Goal: Task Accomplishment & Management: Manage account settings

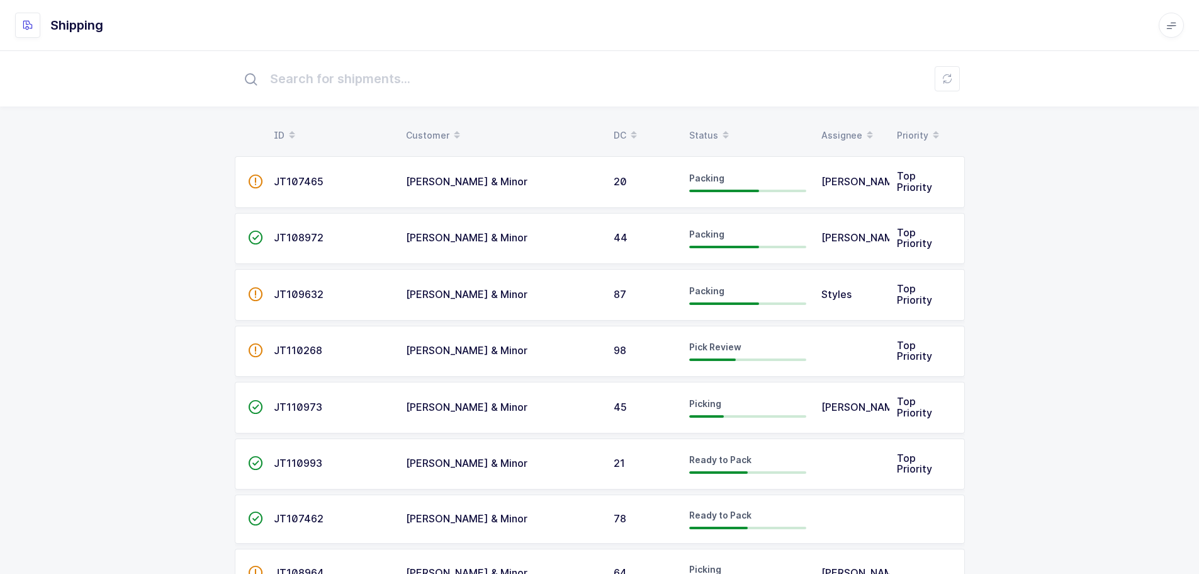
click at [718, 136] on span at bounding box center [725, 135] width 15 height 21
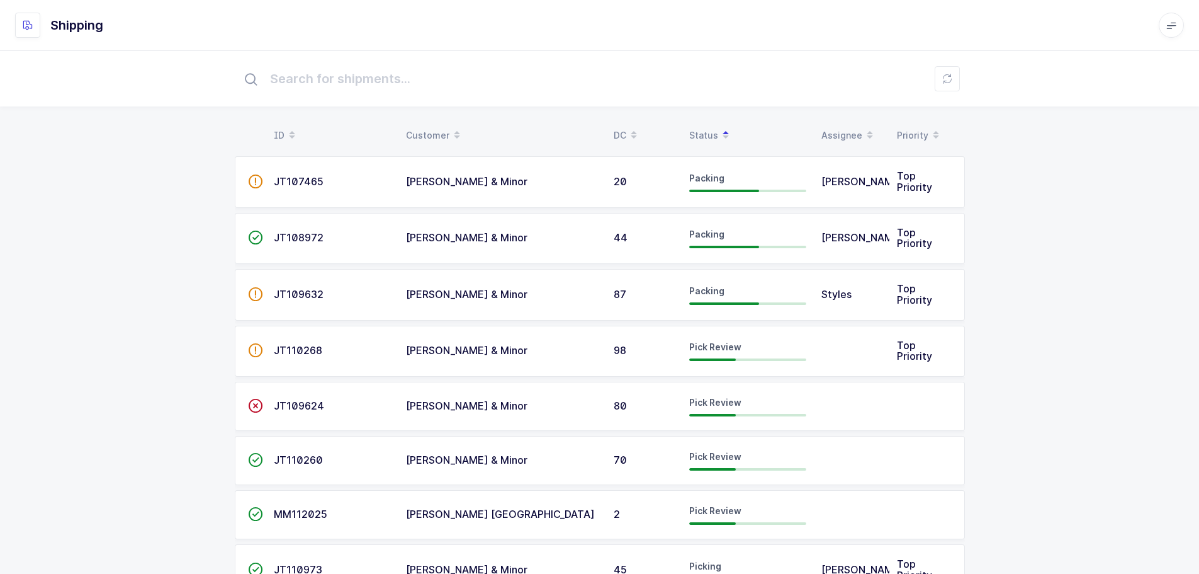
click at [618, 349] on td "98" at bounding box center [644, 352] width 76 height 52
click at [290, 344] on span "JT110268" at bounding box center [298, 350] width 48 height 13
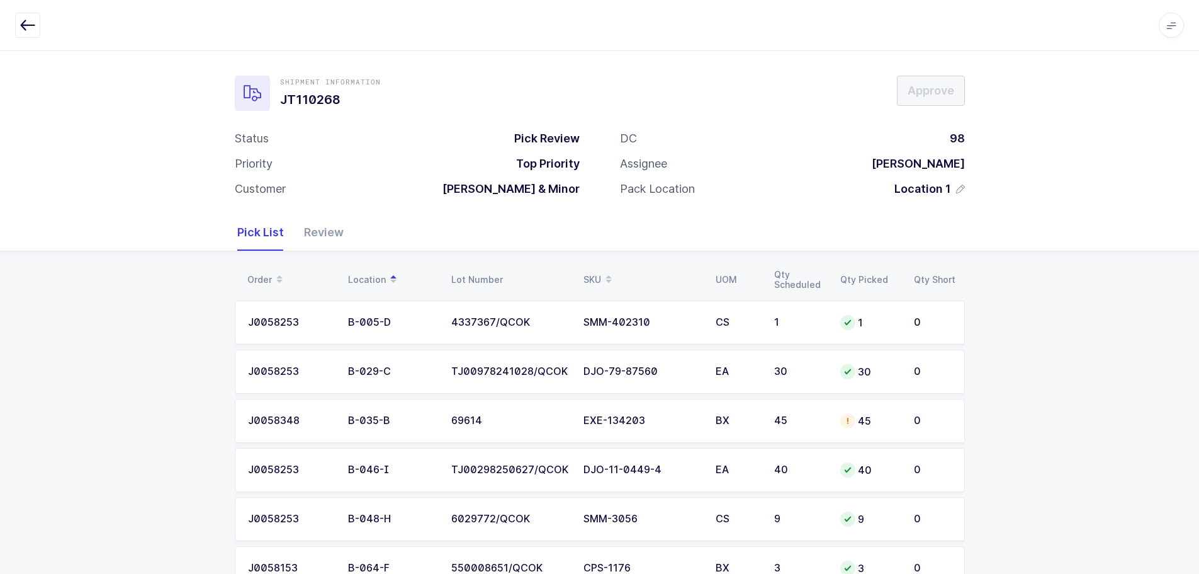
click at [810, 417] on div "45" at bounding box center [799, 420] width 51 height 11
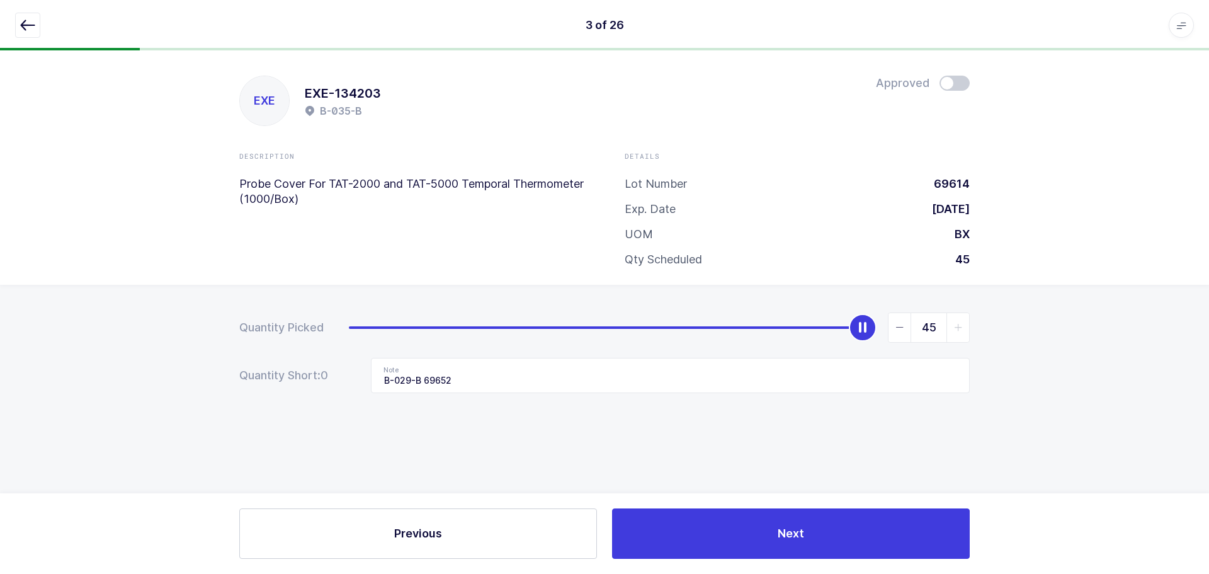
click at [26, 24] on icon "button" at bounding box center [27, 25] width 15 height 15
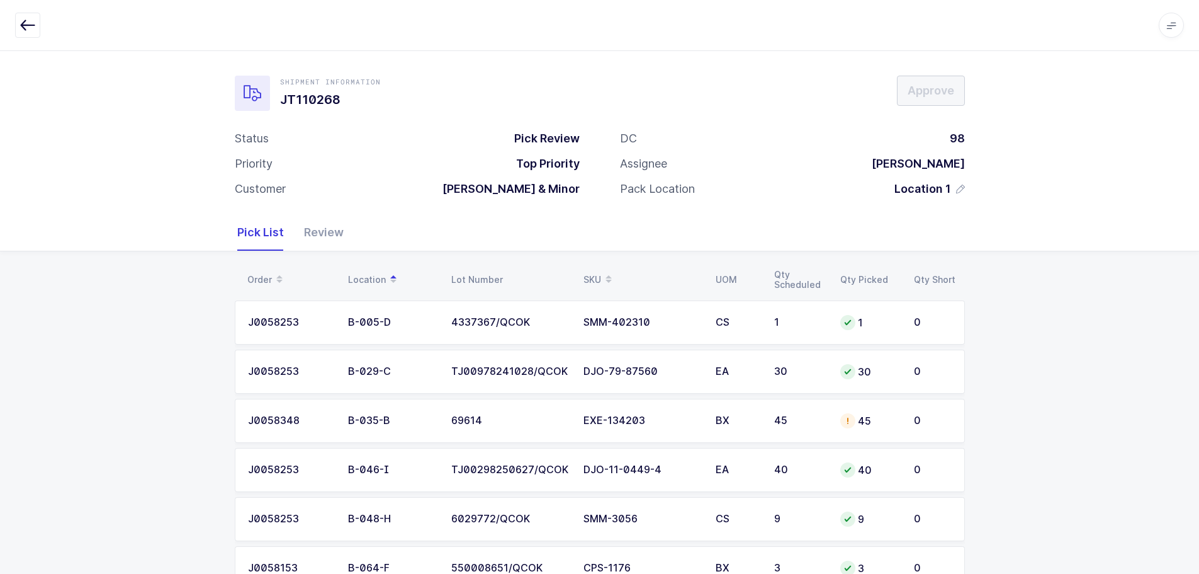
click at [411, 424] on div "B-035-B" at bounding box center [392, 420] width 88 height 11
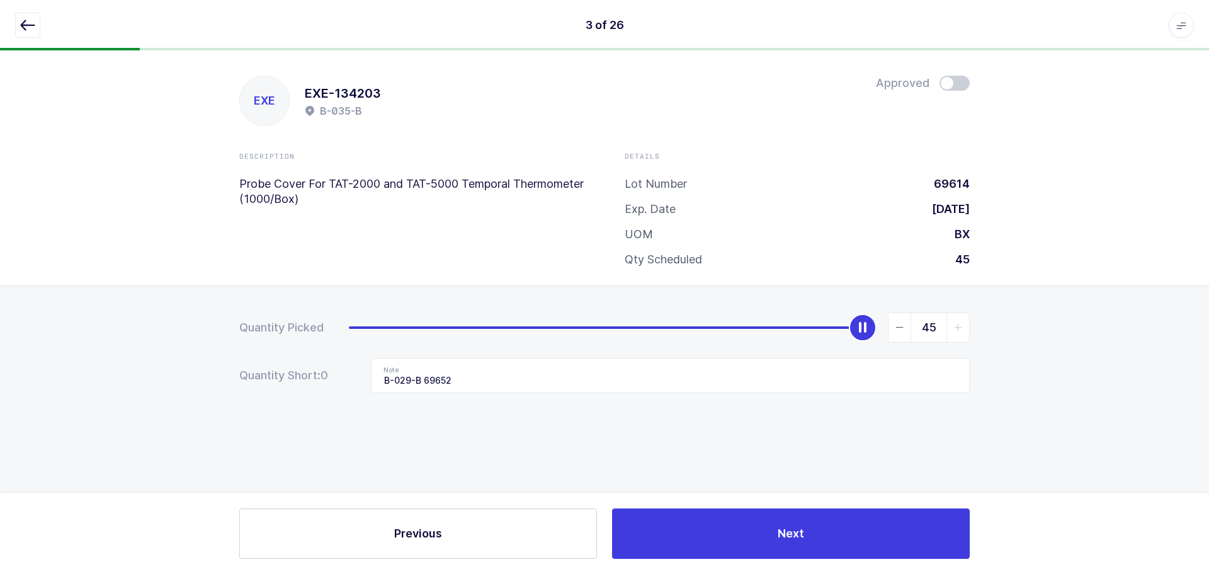
click at [960, 89] on span at bounding box center [954, 83] width 30 height 15
click at [13, 23] on div "3 of 26 Apps Core Warehouse Admin Mission Control Purchasing Baltazar N. Logout…" at bounding box center [604, 25] width 1209 height 50
click at [28, 15] on button "button" at bounding box center [27, 25] width 25 height 25
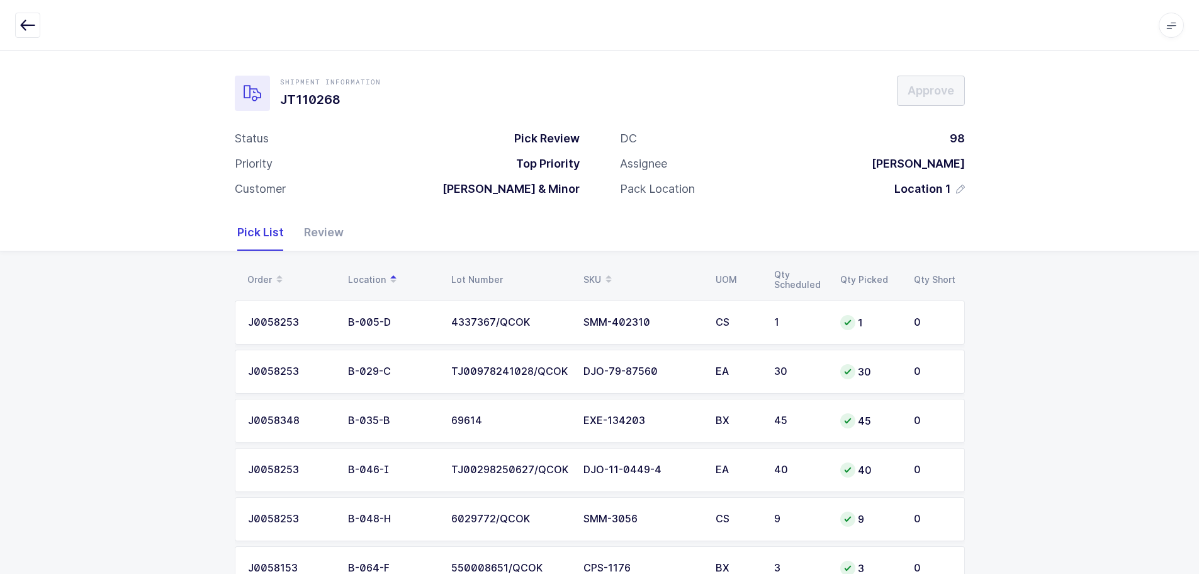
click at [35, 21] on icon "button" at bounding box center [27, 25] width 15 height 15
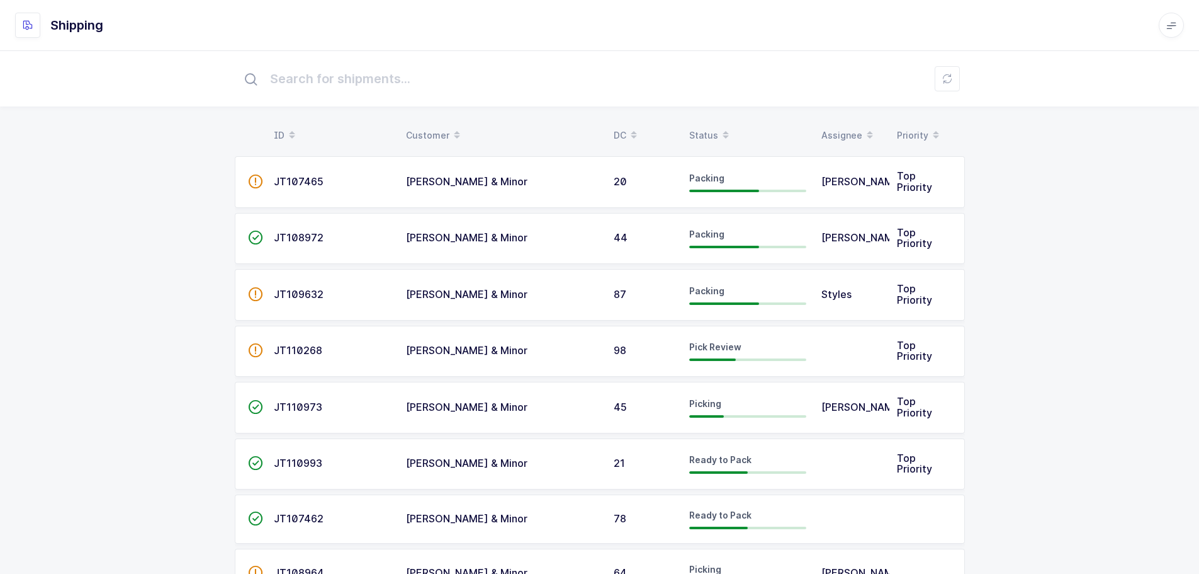
click at [288, 230] on td "JT108972" at bounding box center [332, 239] width 132 height 52
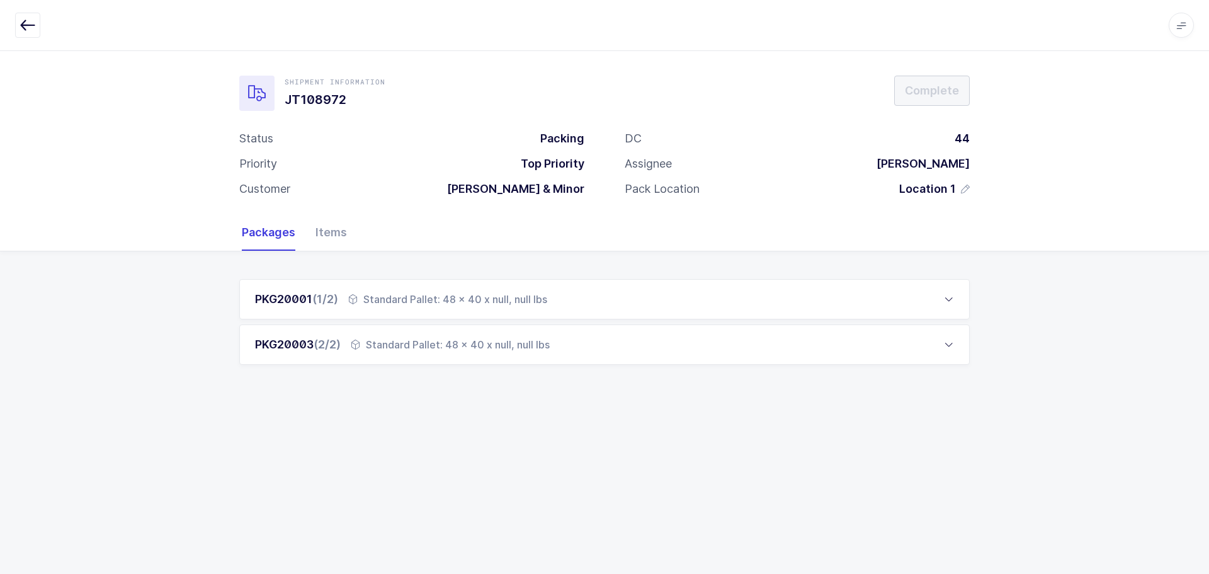
click at [322, 232] on div "Items" at bounding box center [326, 232] width 42 height 37
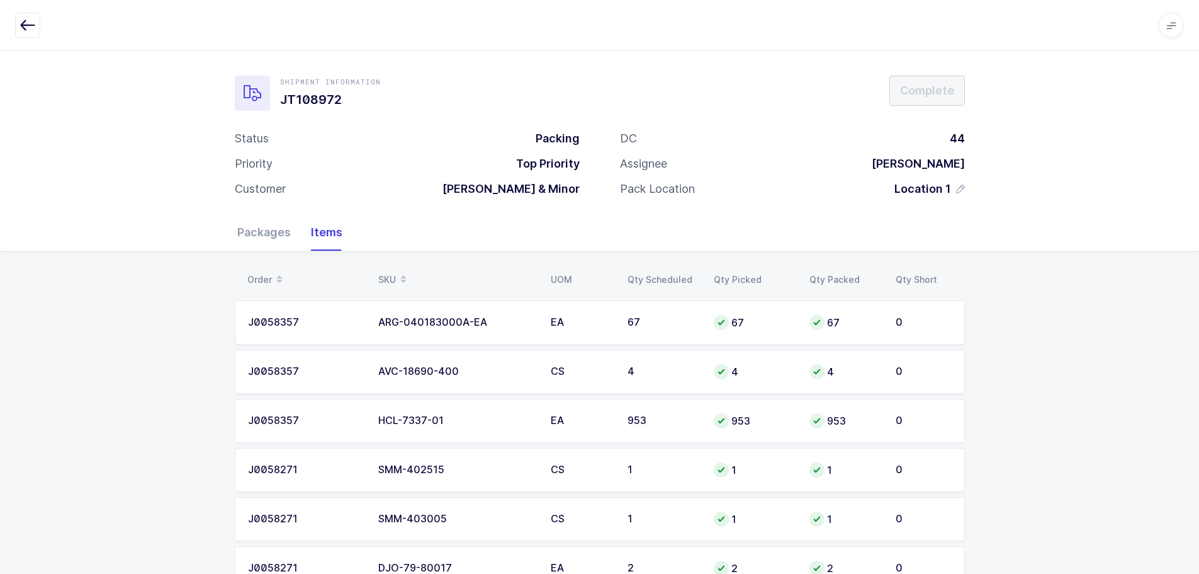
click at [28, 17] on button "button" at bounding box center [27, 25] width 25 height 25
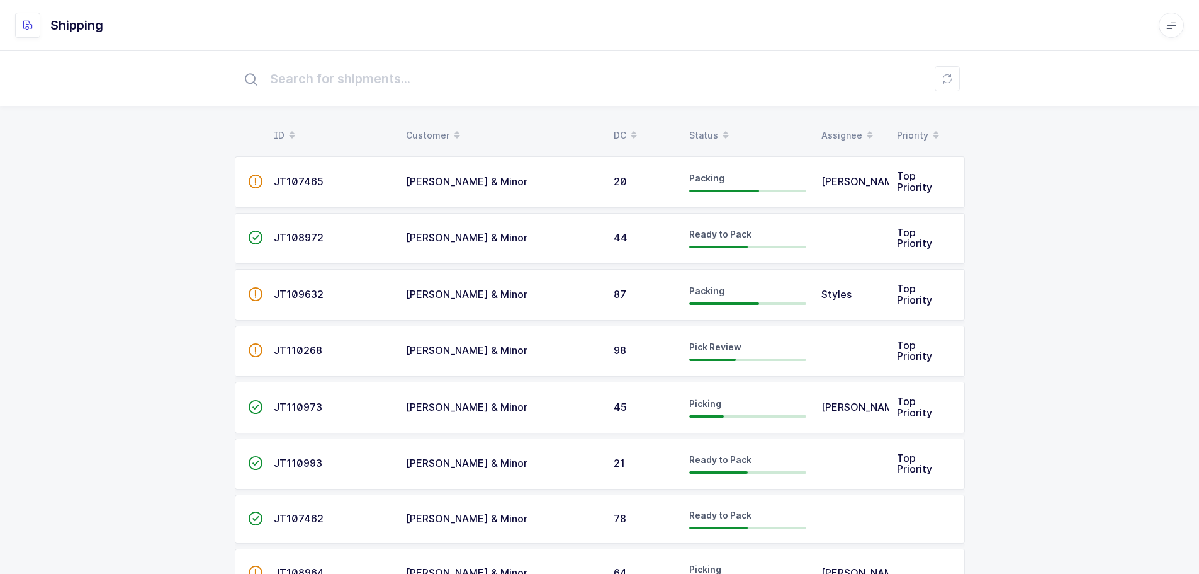
click at [700, 123] on table "ID Customer DC Status Assignee Priority" at bounding box center [600, 135] width 730 height 31
click at [701, 132] on div "Status" at bounding box center [747, 135] width 117 height 21
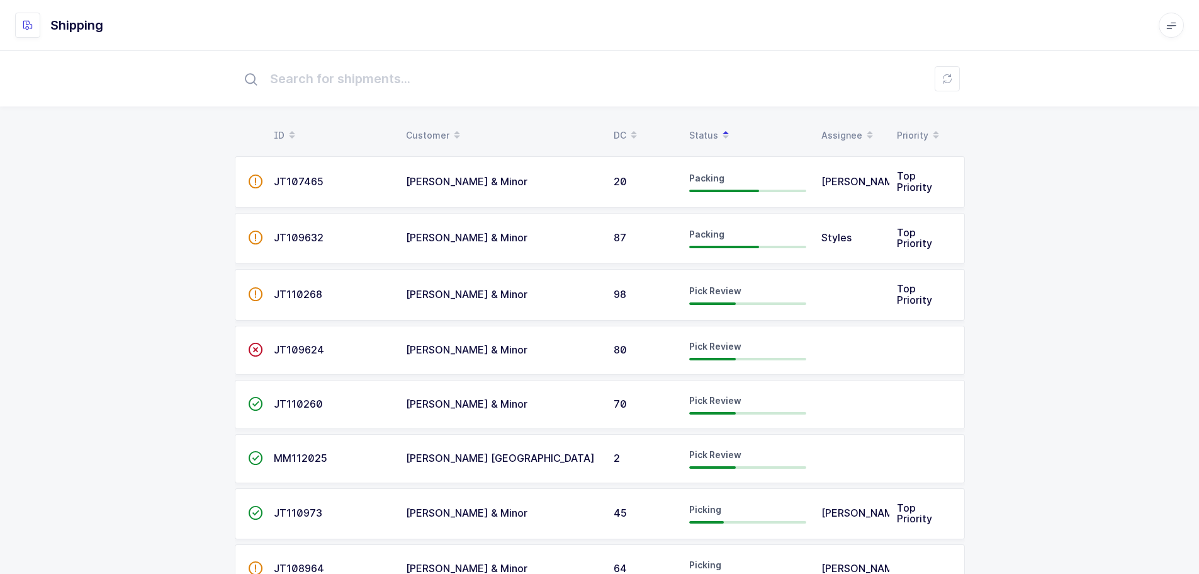
click at [276, 292] on span "JT110268" at bounding box center [298, 294] width 48 height 13
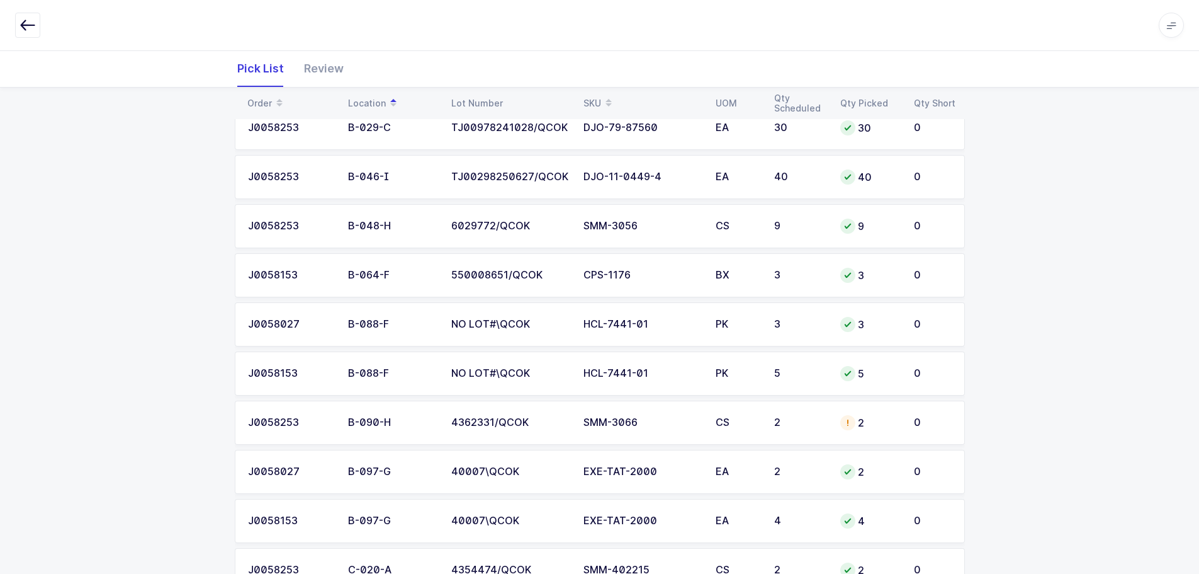
scroll to position [315, 0]
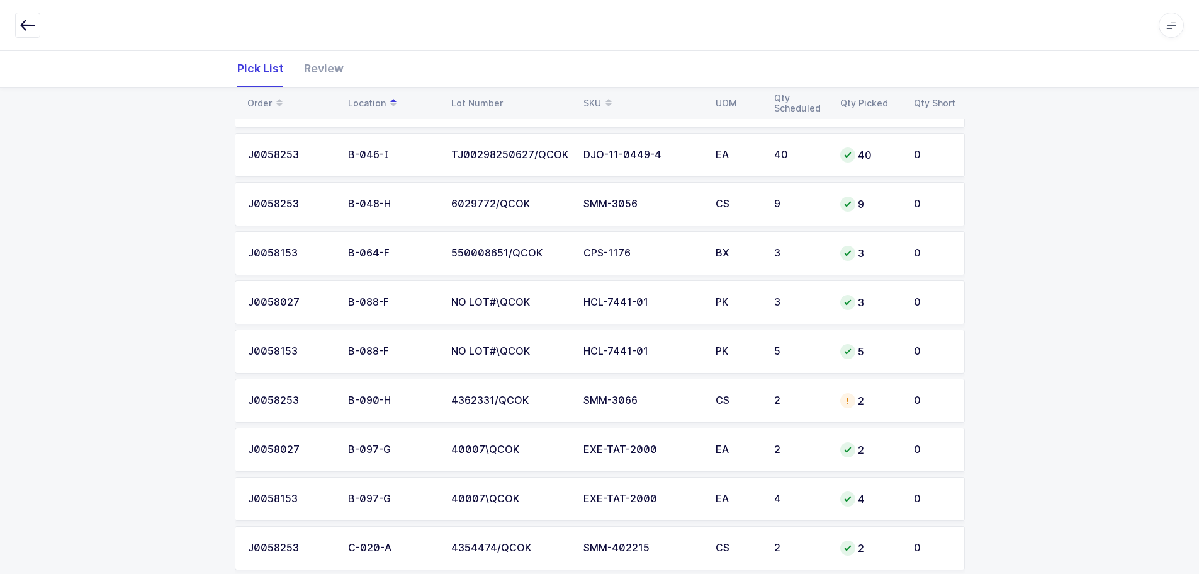
click at [710, 395] on td "CS" at bounding box center [737, 400] width 59 height 44
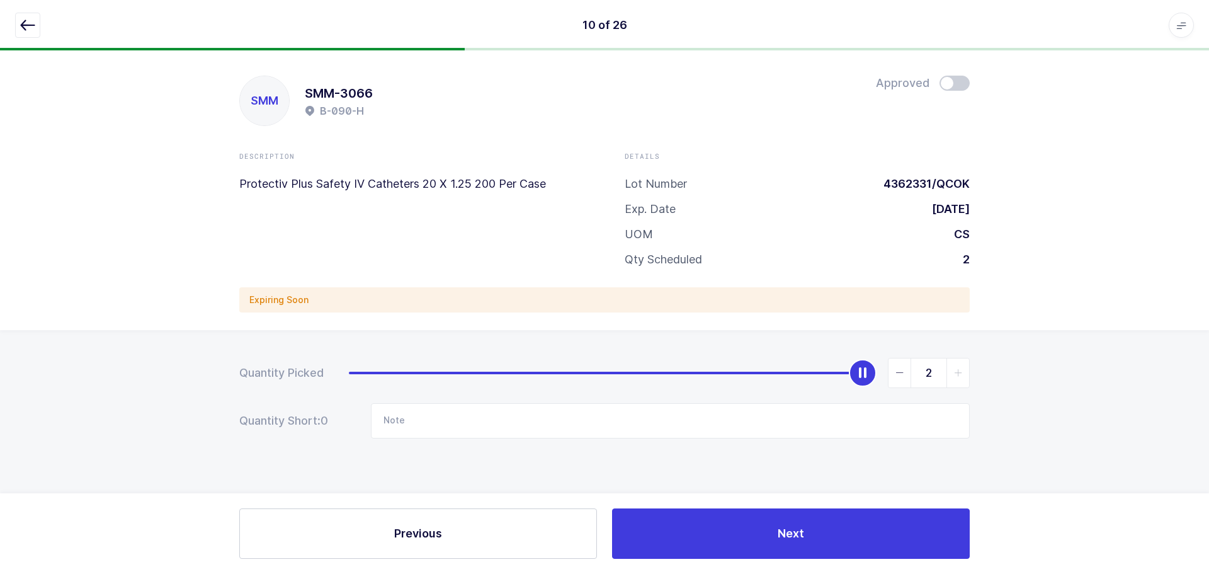
click at [943, 78] on span at bounding box center [954, 83] width 30 height 15
click at [30, 21] on icon "button" at bounding box center [27, 25] width 15 height 15
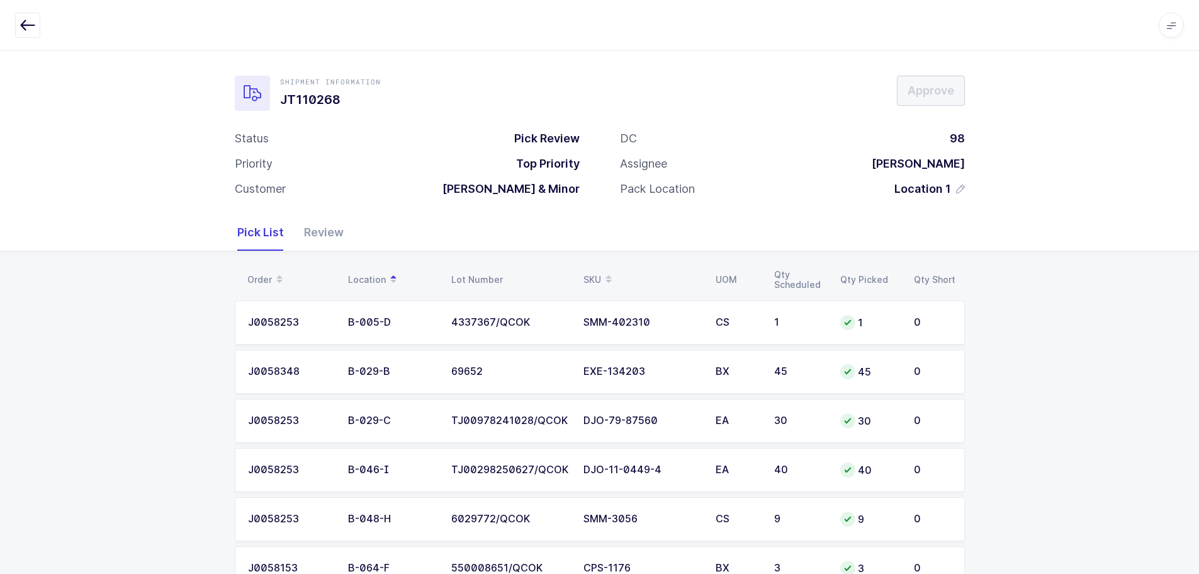
click at [598, 269] on div "SKU" at bounding box center [642, 279] width 117 height 21
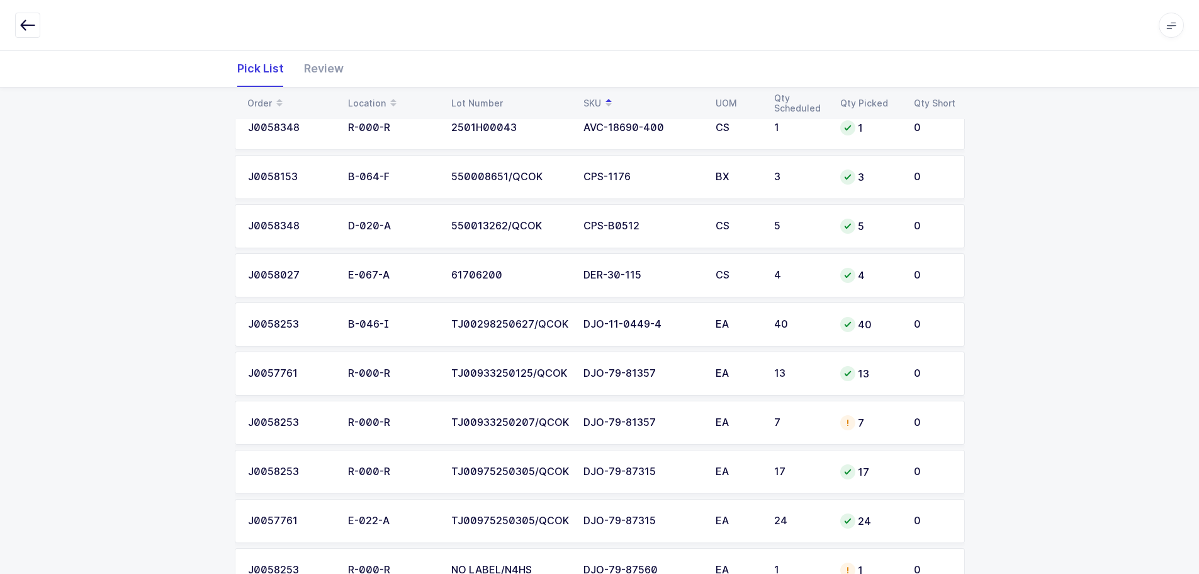
scroll to position [315, 0]
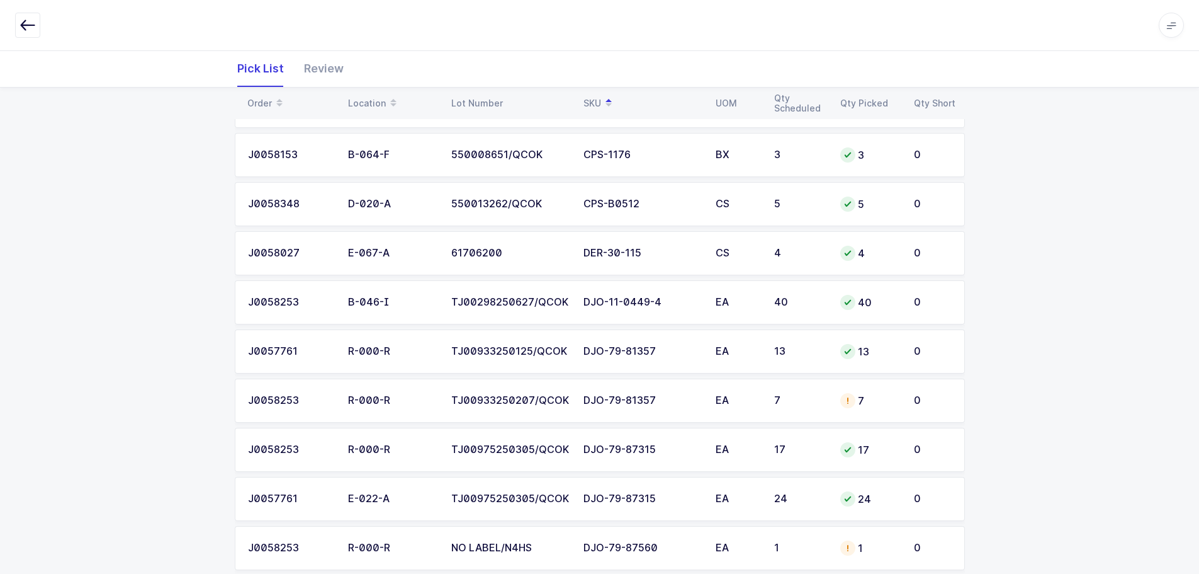
click at [585, 406] on td "DJO-79-81357" at bounding box center [642, 400] width 132 height 44
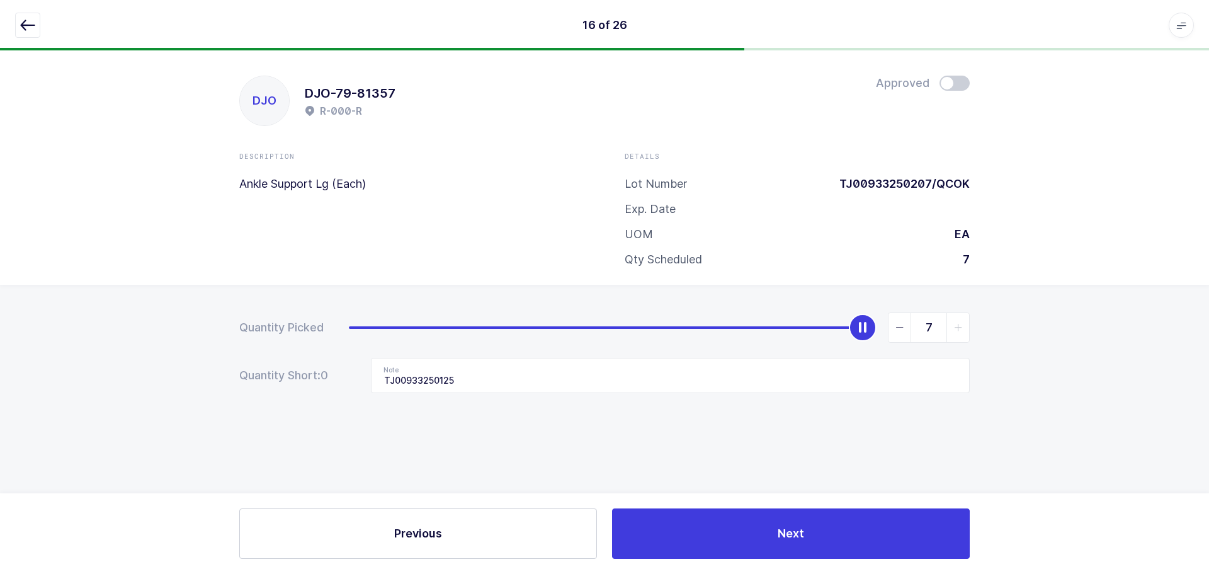
click at [28, 24] on icon "button" at bounding box center [27, 25] width 15 height 15
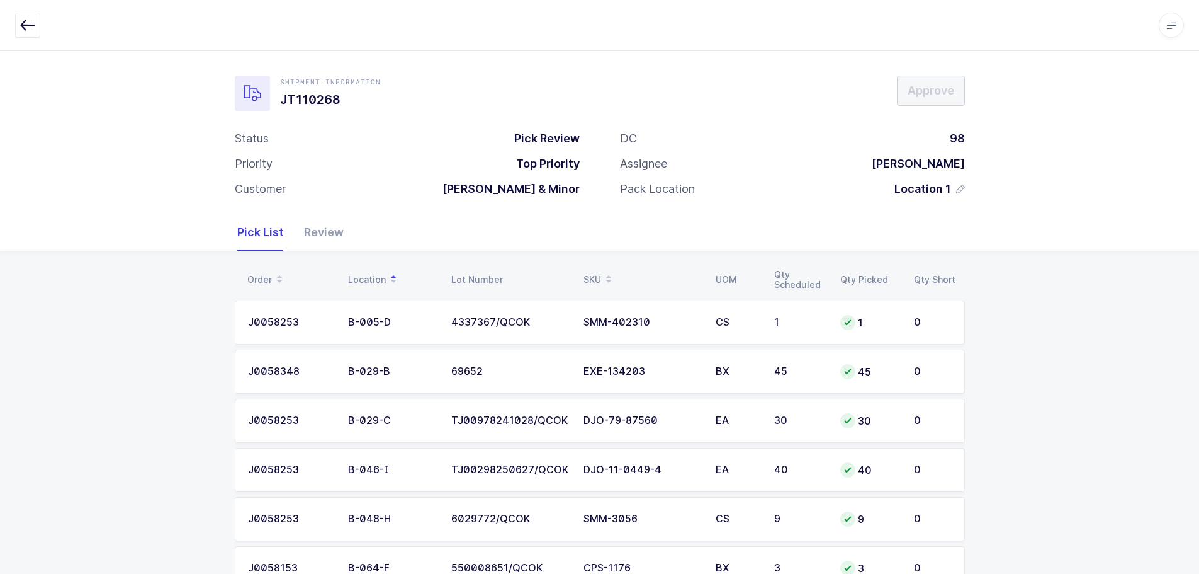
click at [587, 272] on div "SKU" at bounding box center [642, 279] width 117 height 21
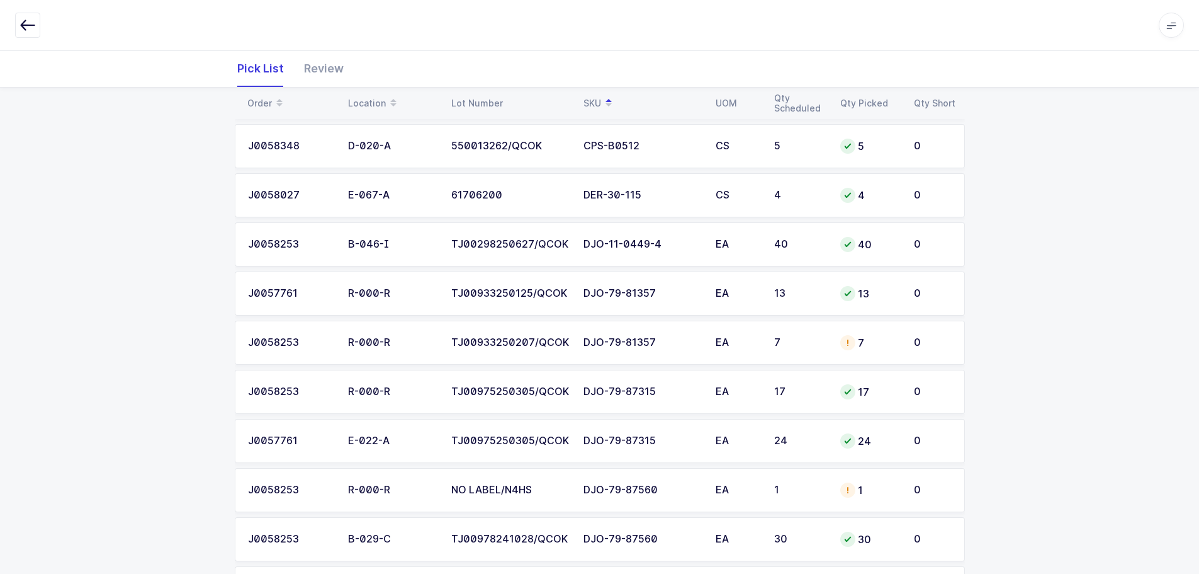
scroll to position [378, 0]
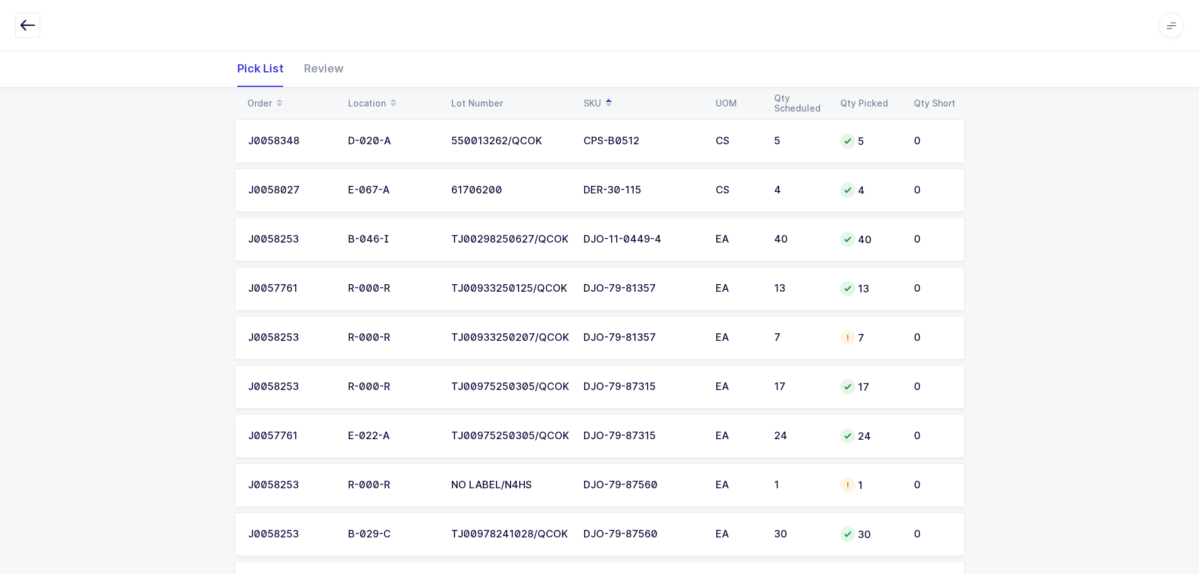
click at [458, 344] on td "TJ00933250207/QCOK" at bounding box center [510, 337] width 132 height 44
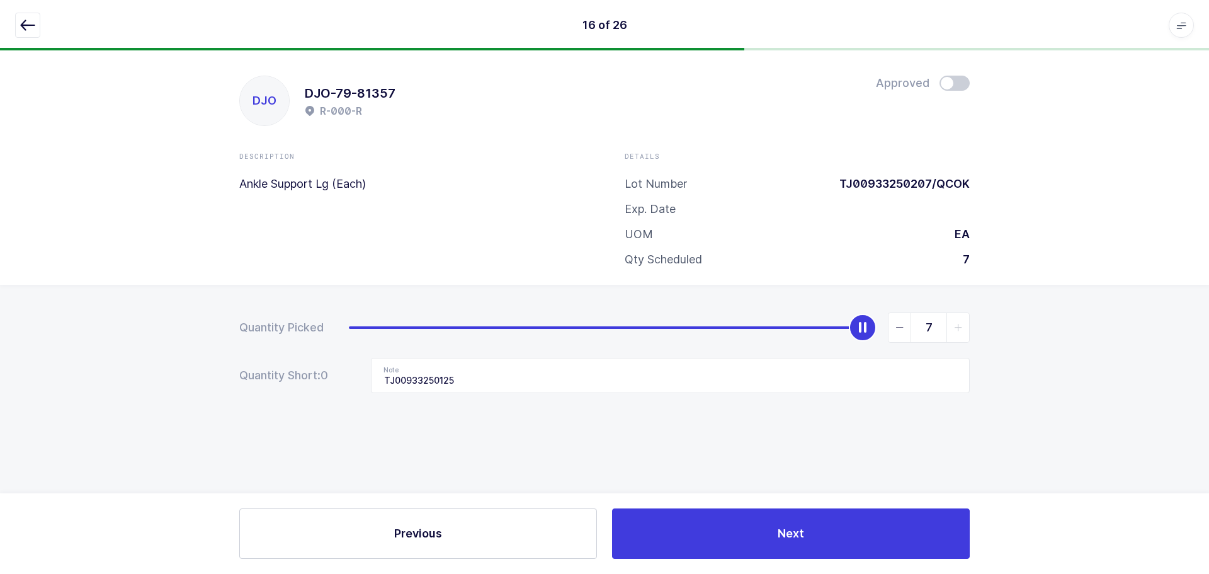
click at [955, 84] on span at bounding box center [954, 83] width 30 height 15
click at [37, 24] on button "button" at bounding box center [27, 25] width 25 height 25
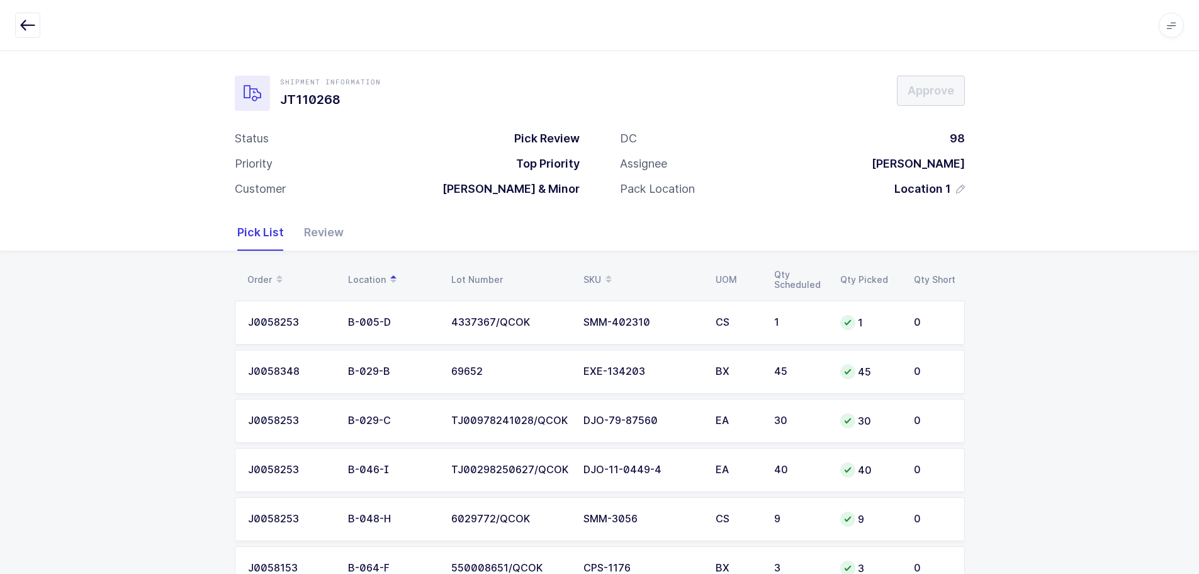
click at [601, 269] on span at bounding box center [608, 279] width 15 height 21
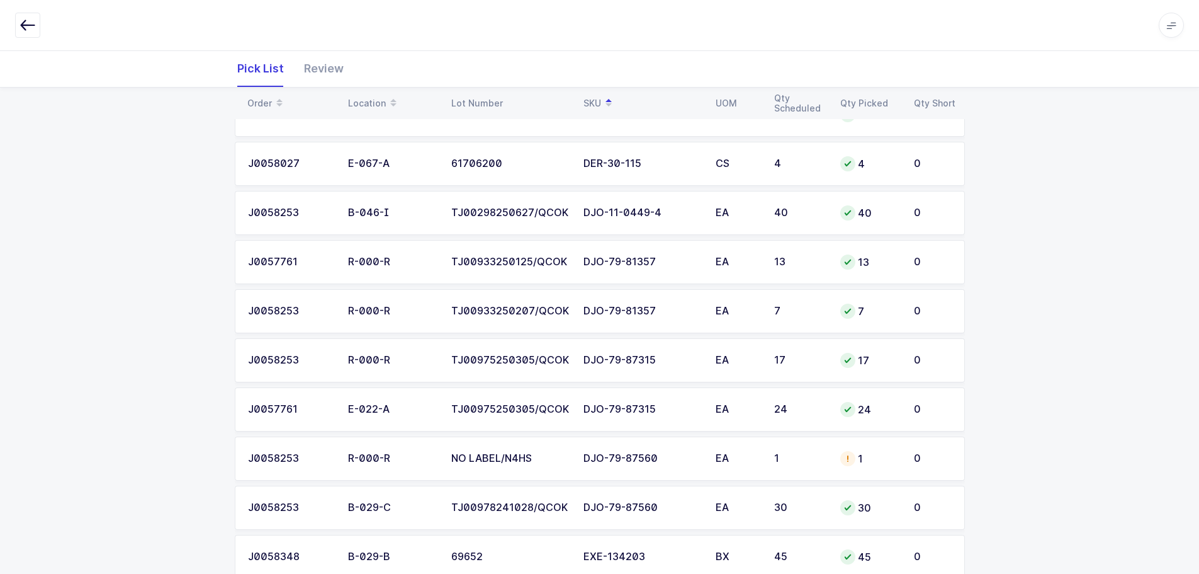
scroll to position [441, 0]
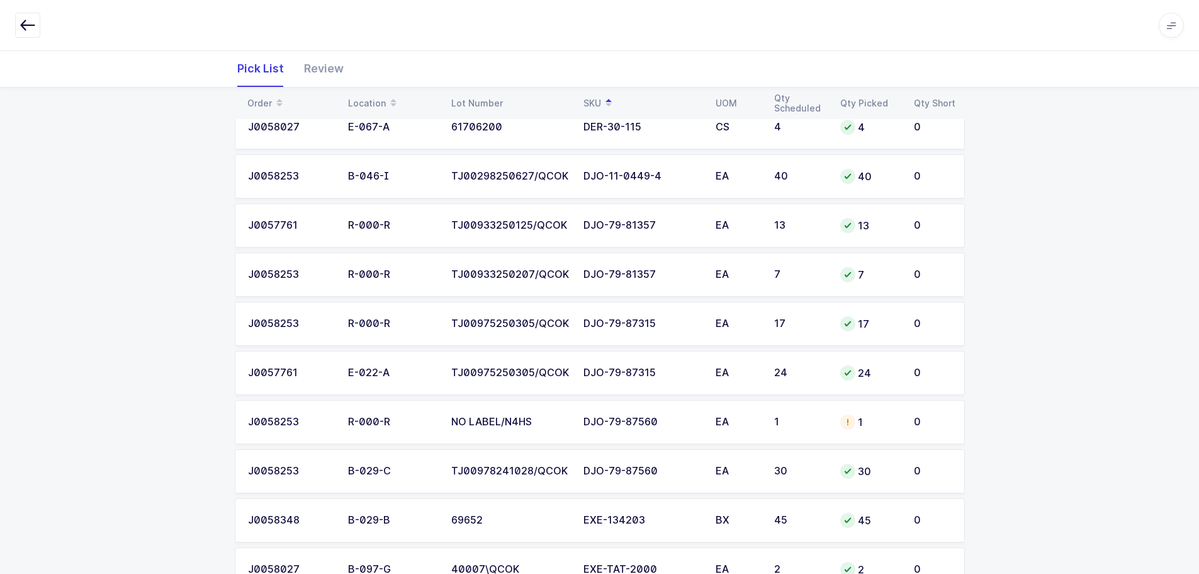
click at [740, 434] on td "EA" at bounding box center [737, 422] width 59 height 44
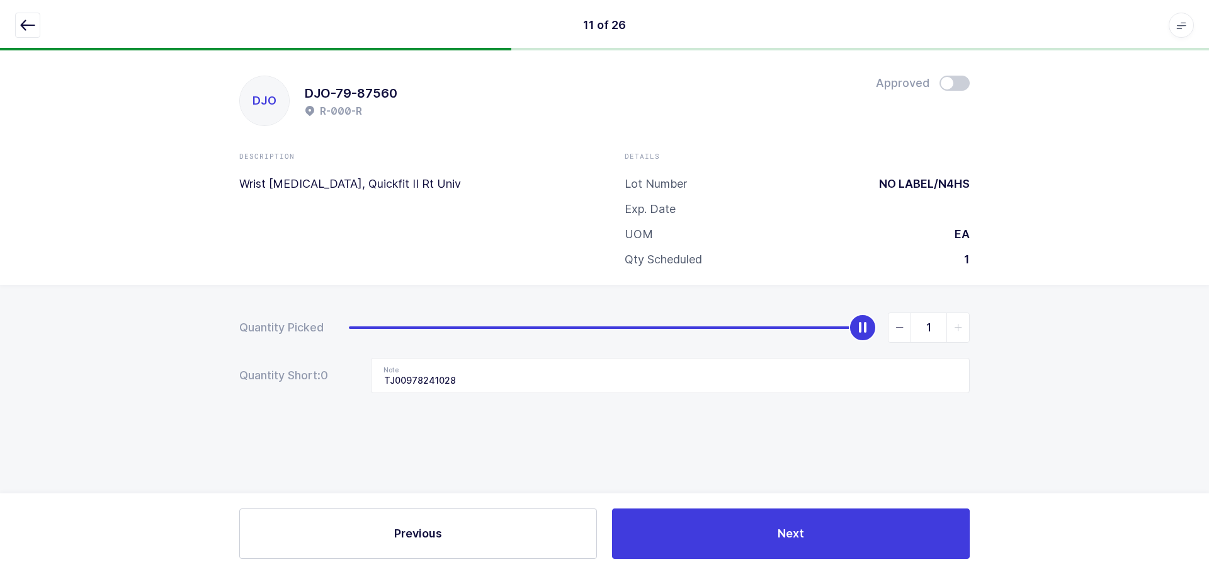
click at [855, 319] on div "slider between 0 and 1" at bounding box center [863, 328] width 28 height 28
type input "0"
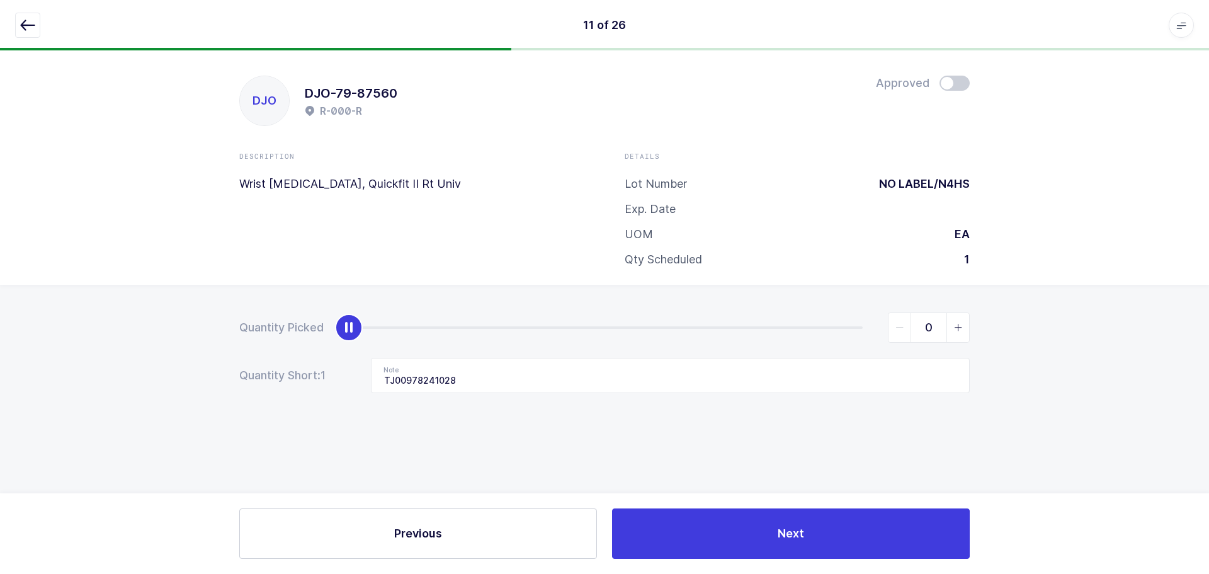
drag, startPoint x: 845, startPoint y: 330, endPoint x: 246, endPoint y: 376, distance: 601.2
click at [242, 376] on form "Quantity Picked 0 Quantity Short: 1 Note TJ00978241028" at bounding box center [604, 352] width 730 height 81
drag, startPoint x: 517, startPoint y: 386, endPoint x: 326, endPoint y: 391, distance: 190.8
click at [326, 391] on div "Quantity Short: 1 Note TJ00978241028" at bounding box center [604, 375] width 730 height 35
click at [25, 13] on button "button" at bounding box center [27, 25] width 25 height 25
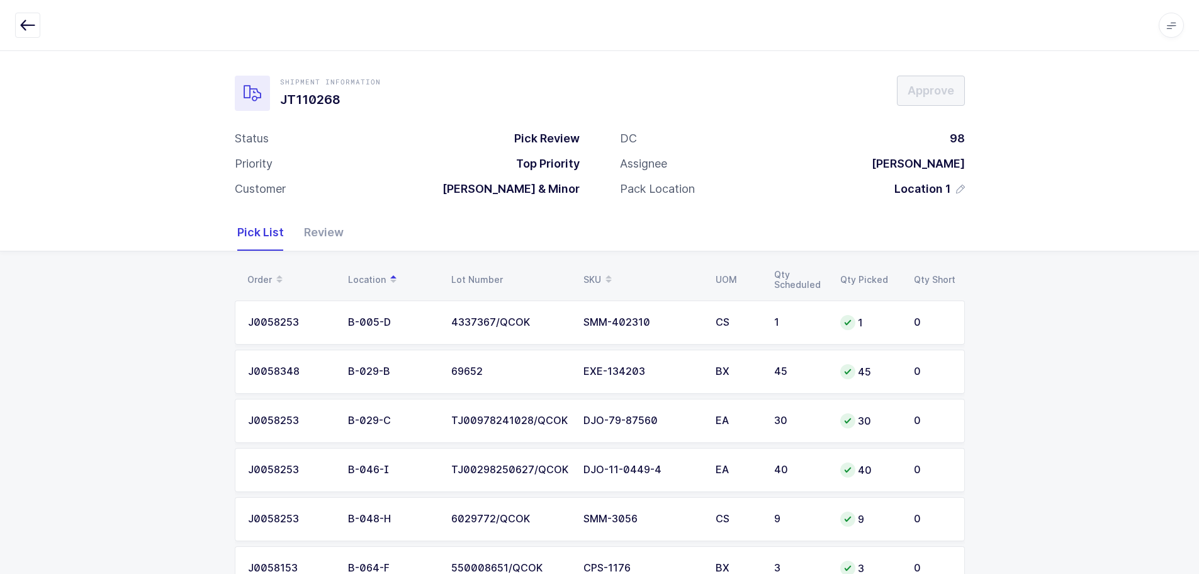
click at [596, 274] on div "SKU" at bounding box center [642, 279] width 117 height 21
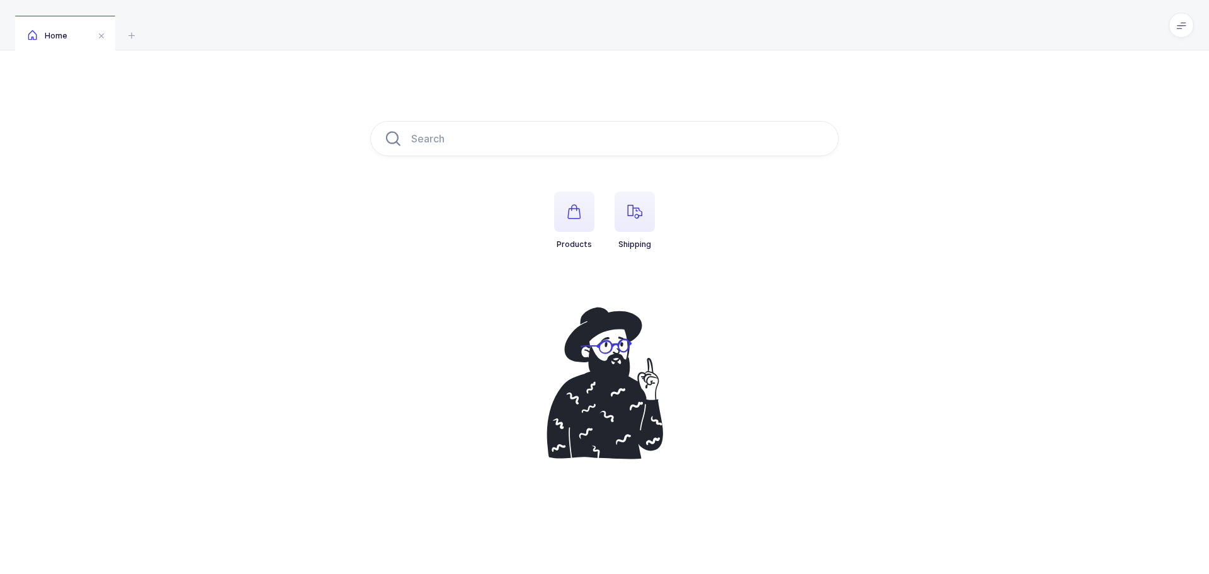
click at [634, 201] on span "button" at bounding box center [635, 211] width 40 height 40
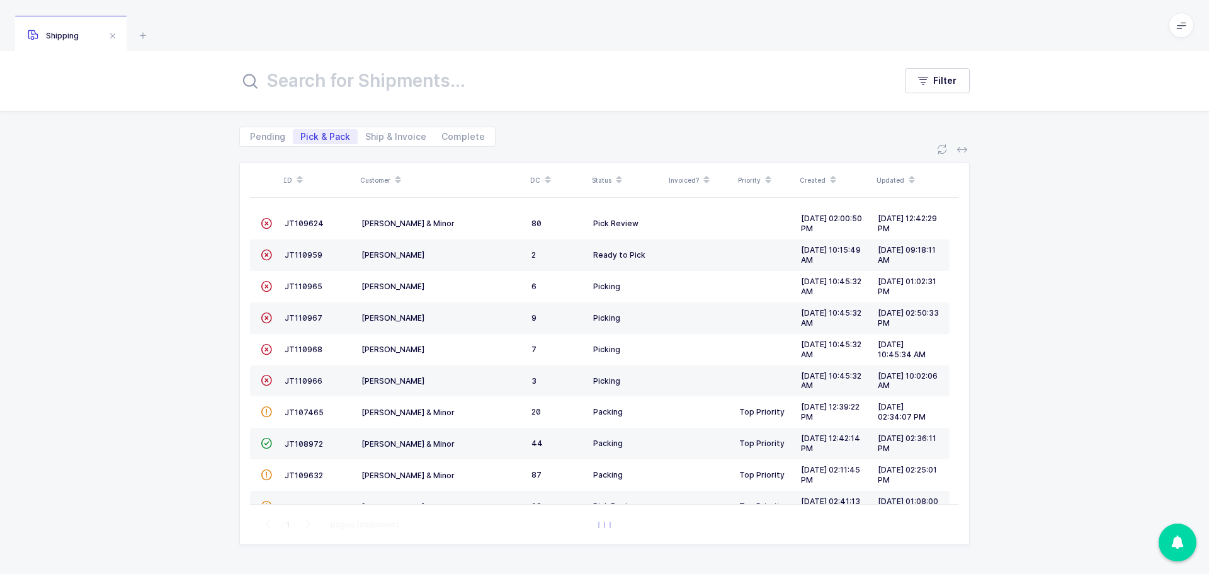
click at [284, 441] on td "JT108972" at bounding box center [318, 443] width 77 height 31
click at [301, 442] on span "JT108972" at bounding box center [304, 443] width 38 height 9
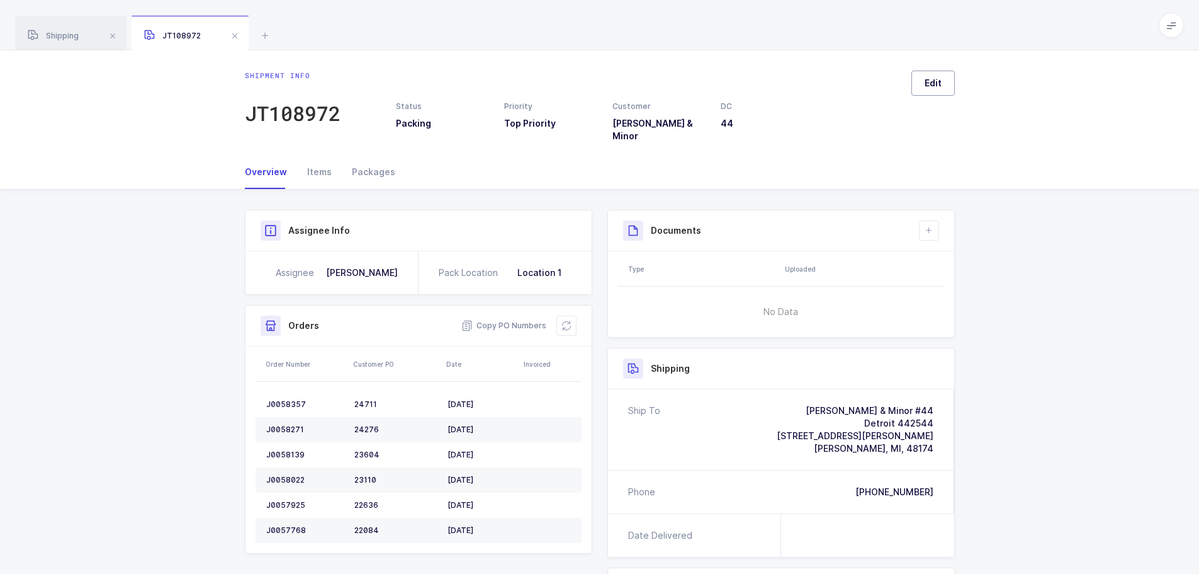
click at [934, 87] on span "Edit" at bounding box center [933, 83] width 17 height 13
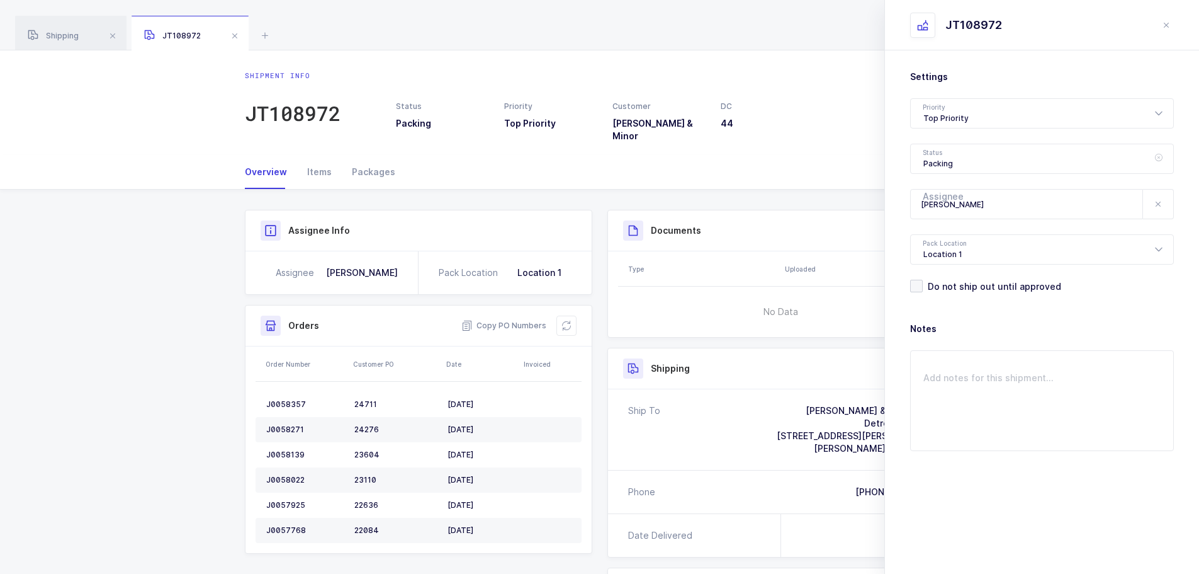
click at [1162, 156] on icon at bounding box center [1159, 159] width 16 height 30
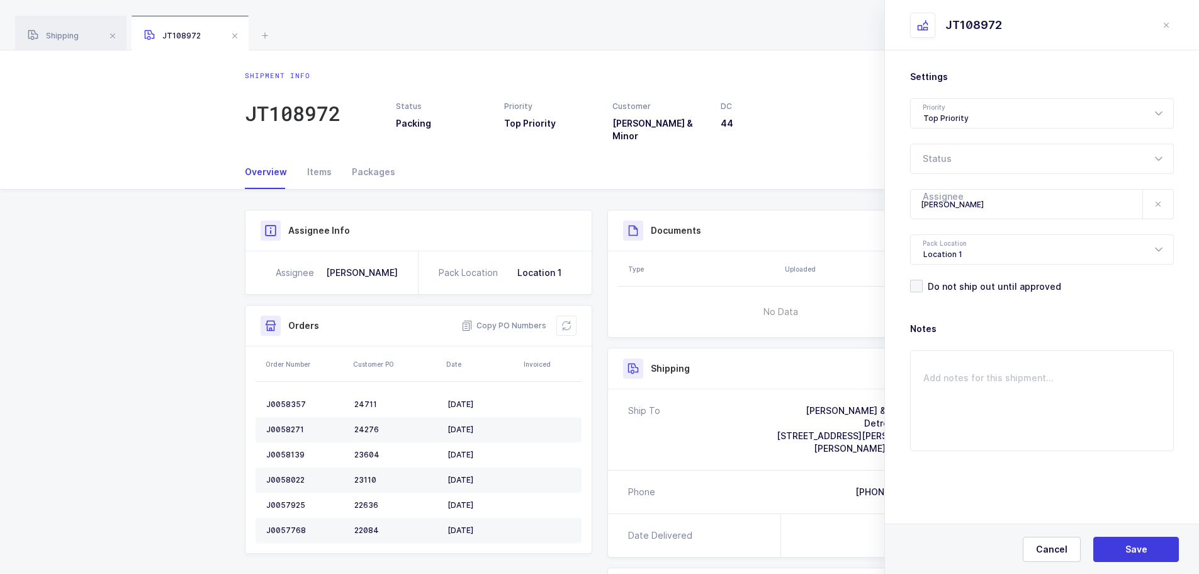
click at [1162, 156] on icon at bounding box center [1159, 159] width 16 height 30
click at [1086, 374] on textarea at bounding box center [1042, 400] width 264 height 101
click at [1164, 206] on button at bounding box center [1158, 204] width 30 height 29
click at [1161, 212] on icon at bounding box center [1159, 204] width 16 height 30
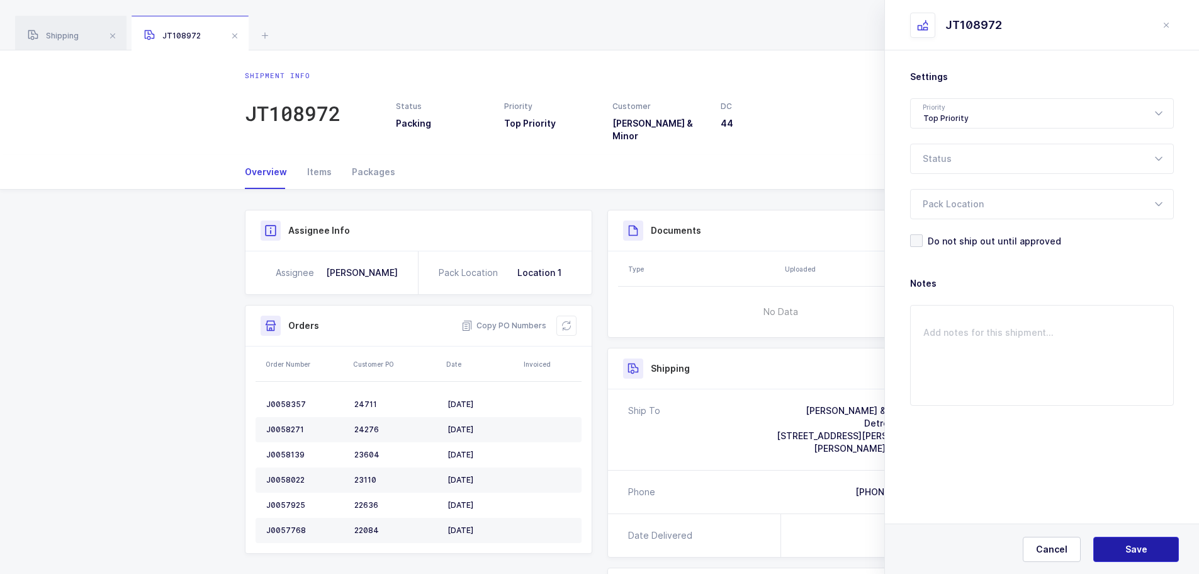
click at [1130, 547] on span "Save" at bounding box center [1137, 549] width 22 height 13
type input "Ready to Pack"
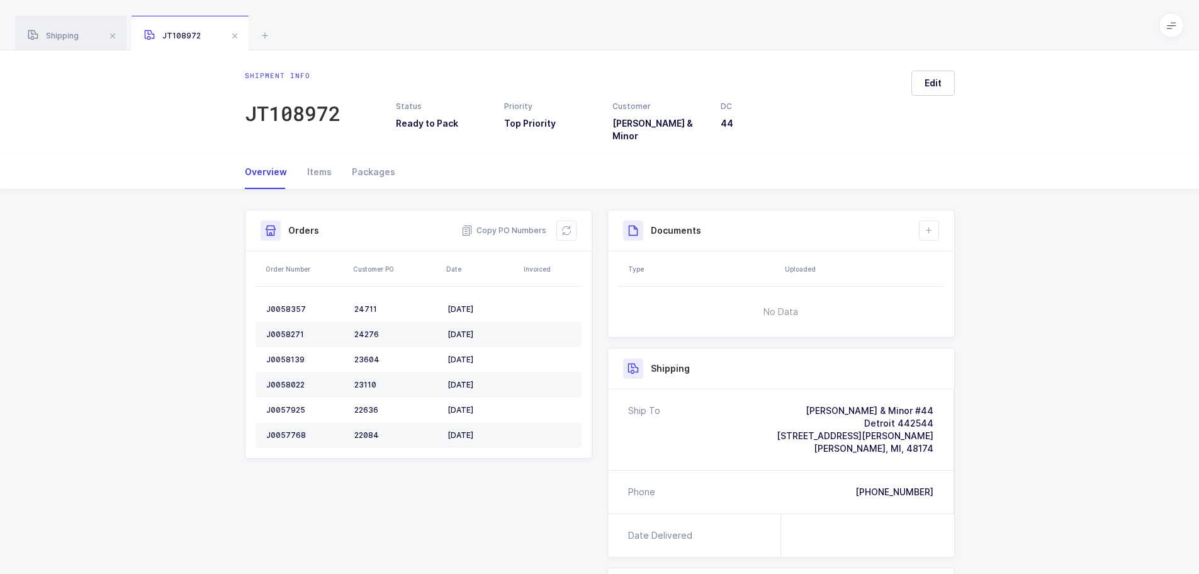
click at [263, 34] on icon at bounding box center [265, 35] width 15 height 15
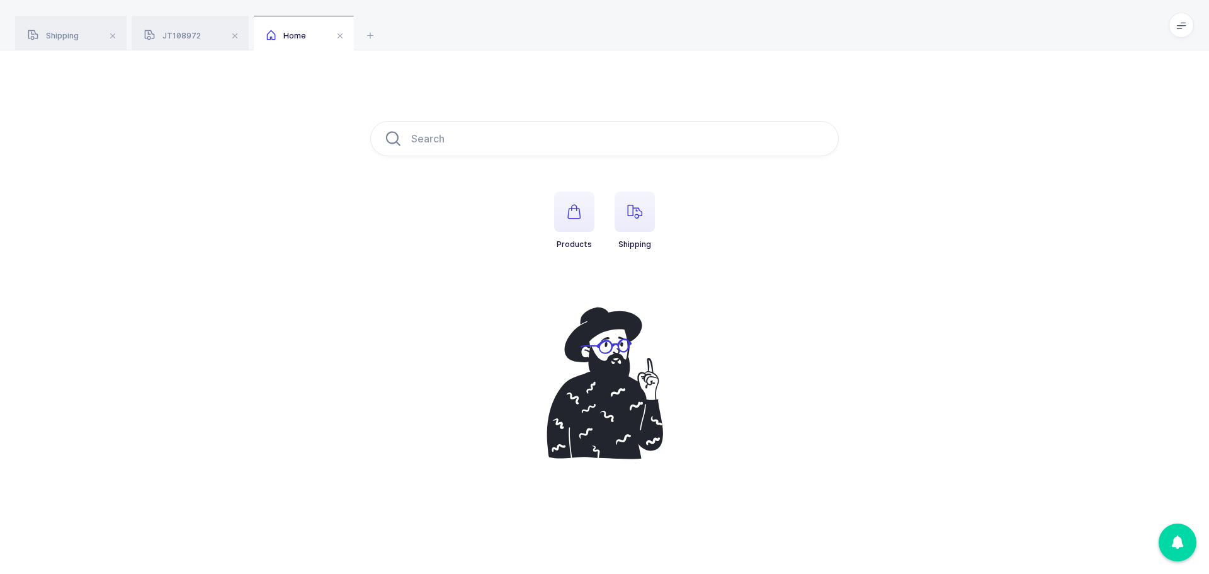
click at [625, 200] on span "button" at bounding box center [635, 211] width 40 height 40
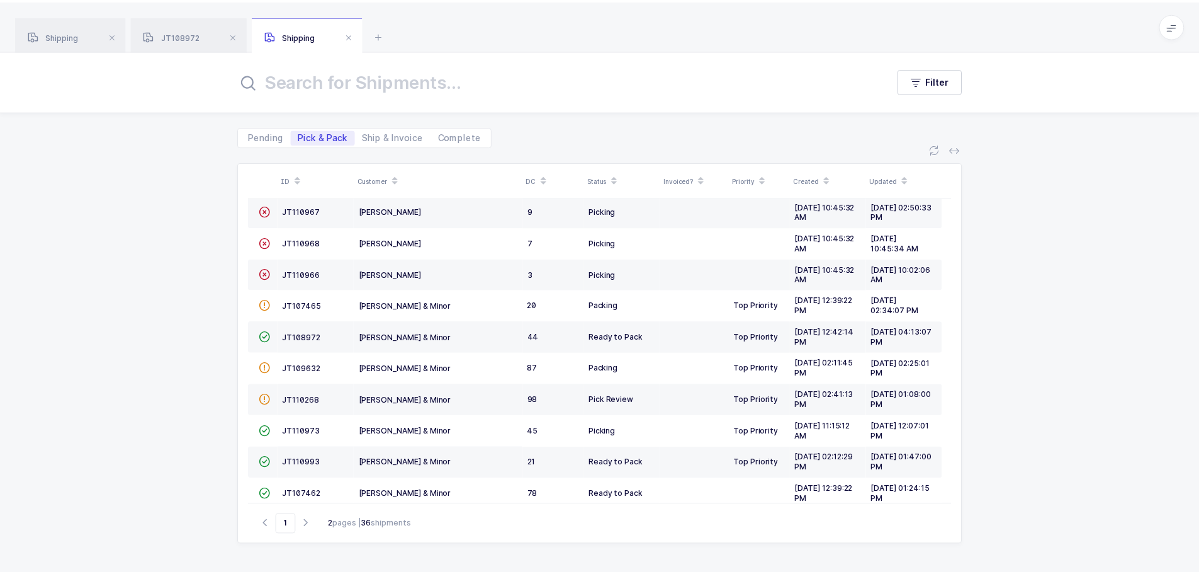
scroll to position [126, 0]
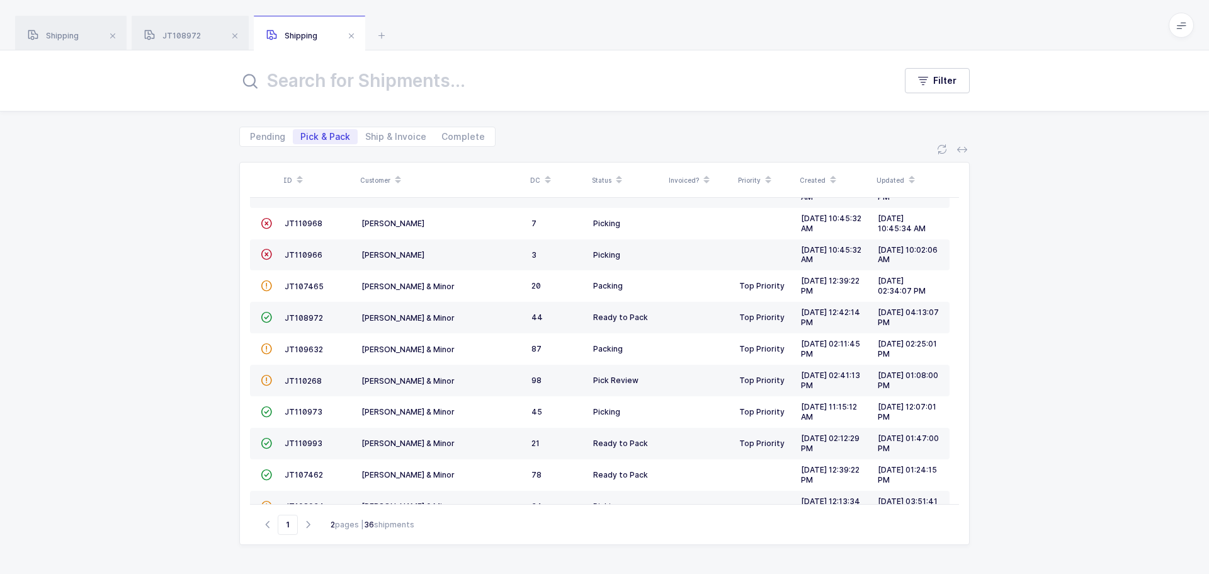
click at [311, 383] on span "JT110268" at bounding box center [303, 380] width 37 height 9
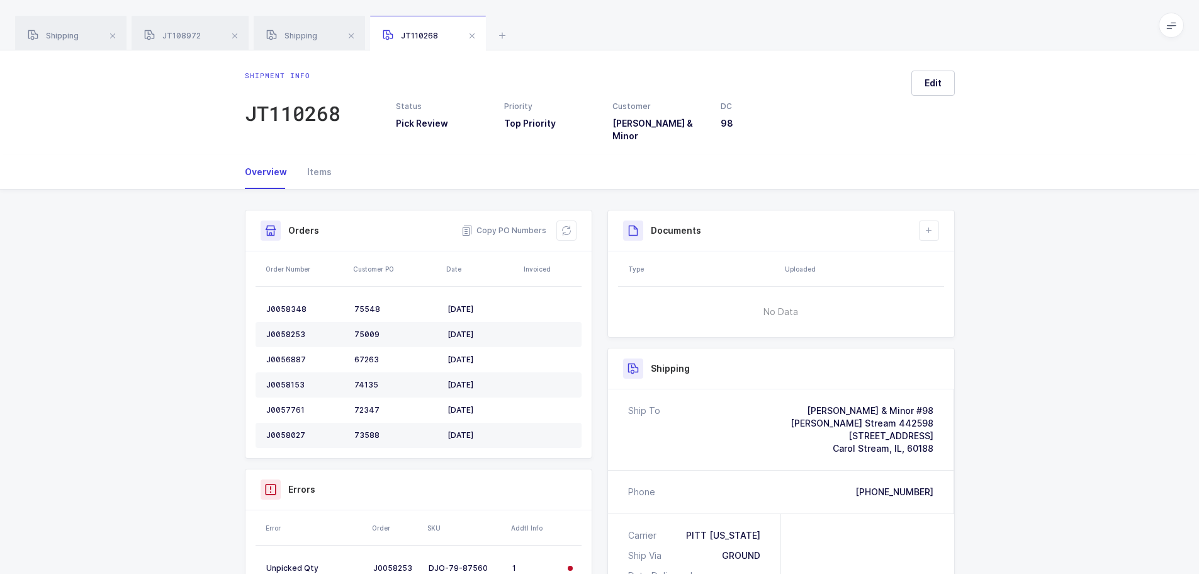
click at [574, 222] on button at bounding box center [567, 230] width 20 height 20
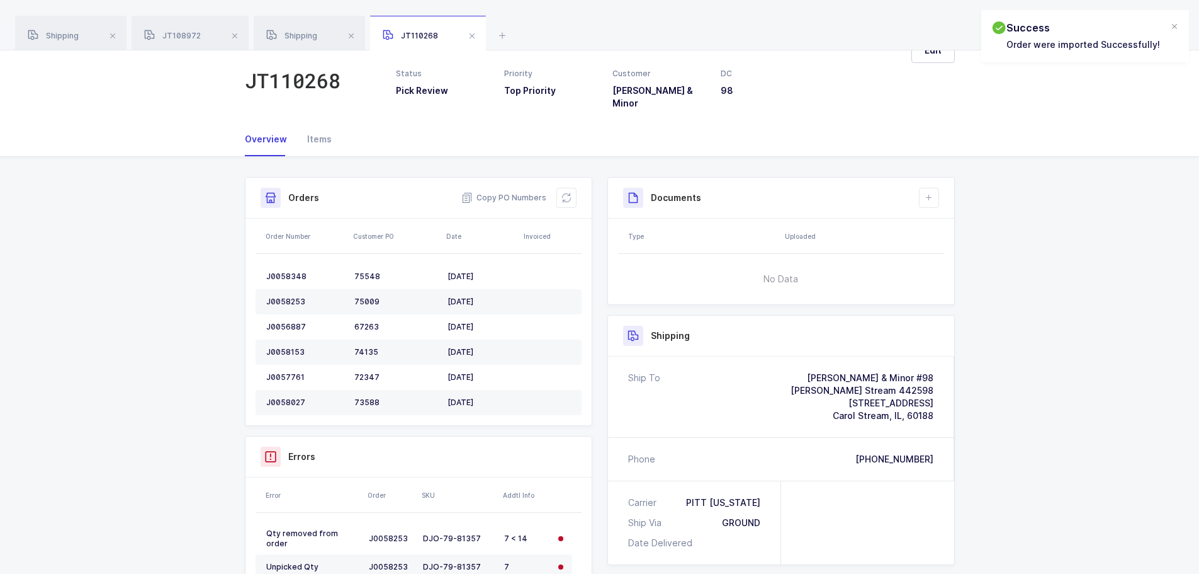
scroll to position [63, 0]
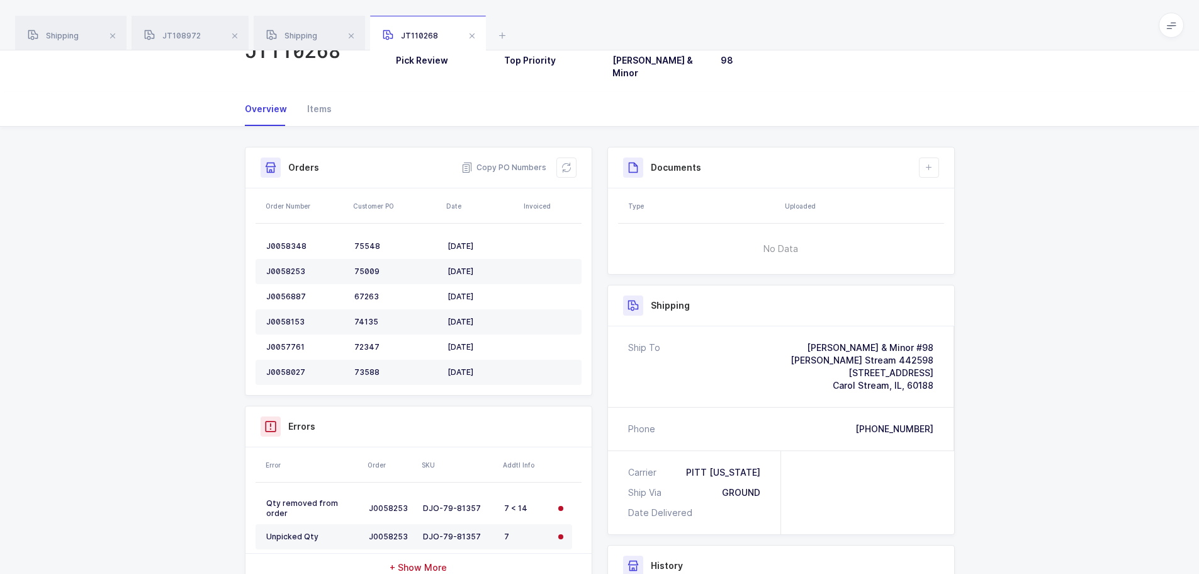
click at [572, 160] on button at bounding box center [567, 167] width 20 height 20
click at [564, 162] on icon at bounding box center [567, 167] width 10 height 10
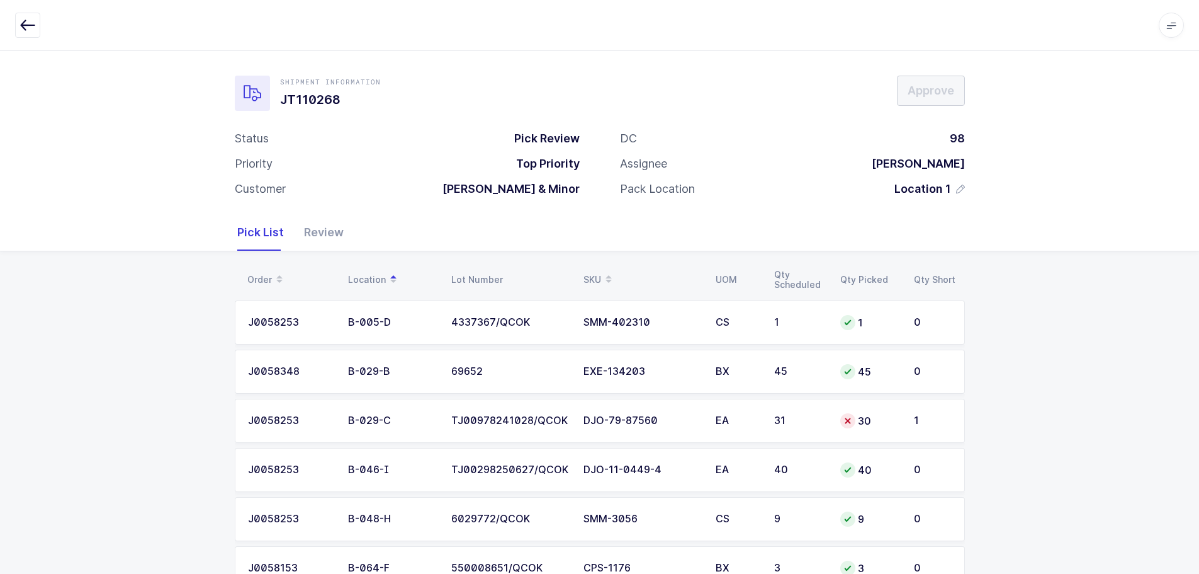
click at [788, 404] on td "31" at bounding box center [800, 421] width 66 height 44
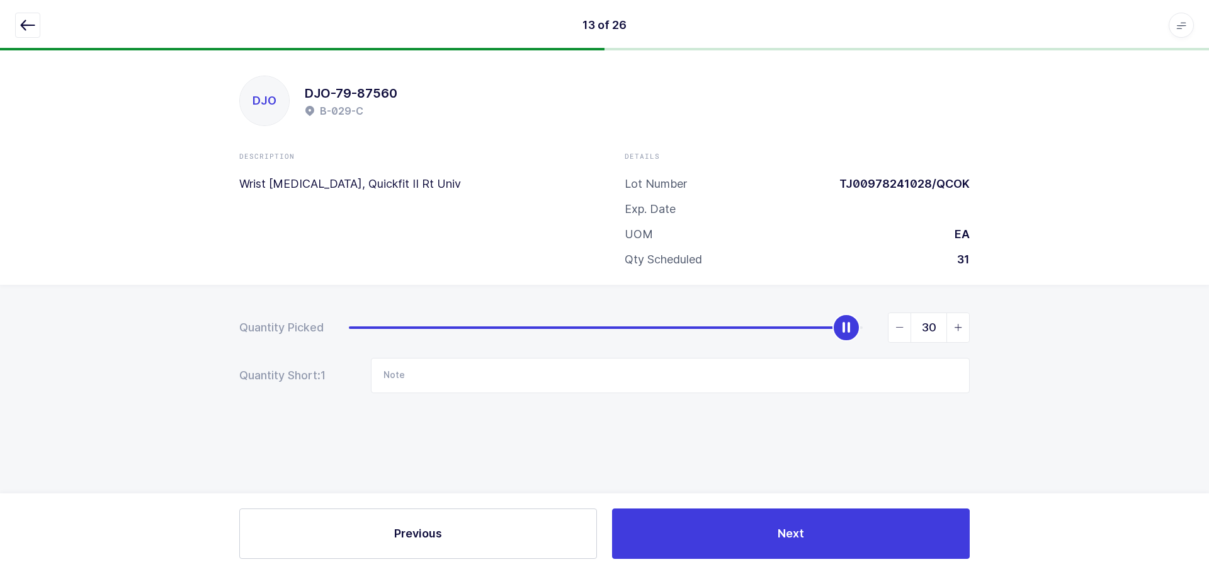
click at [979, 329] on div "Quantity Picked 30 Quantity Short: 1 Note" at bounding box center [604, 397] width 1209 height 224
type input "31"
click at [965, 324] on span "slider between 0 and 31" at bounding box center [957, 327] width 23 height 29
click at [23, 23] on icon "button" at bounding box center [27, 25] width 15 height 15
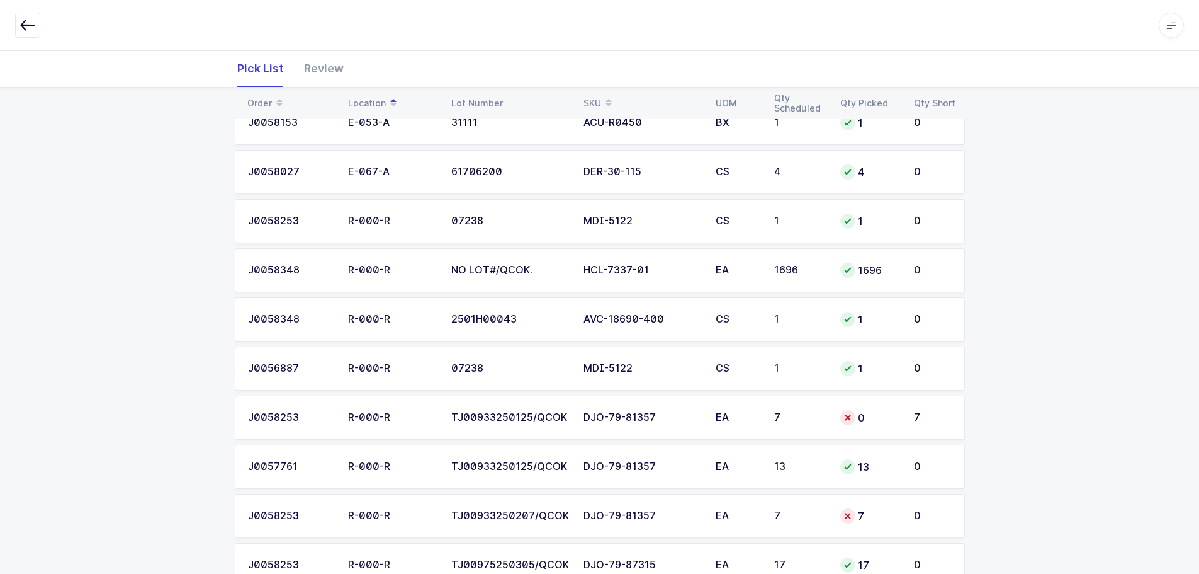
scroll to position [1007, 0]
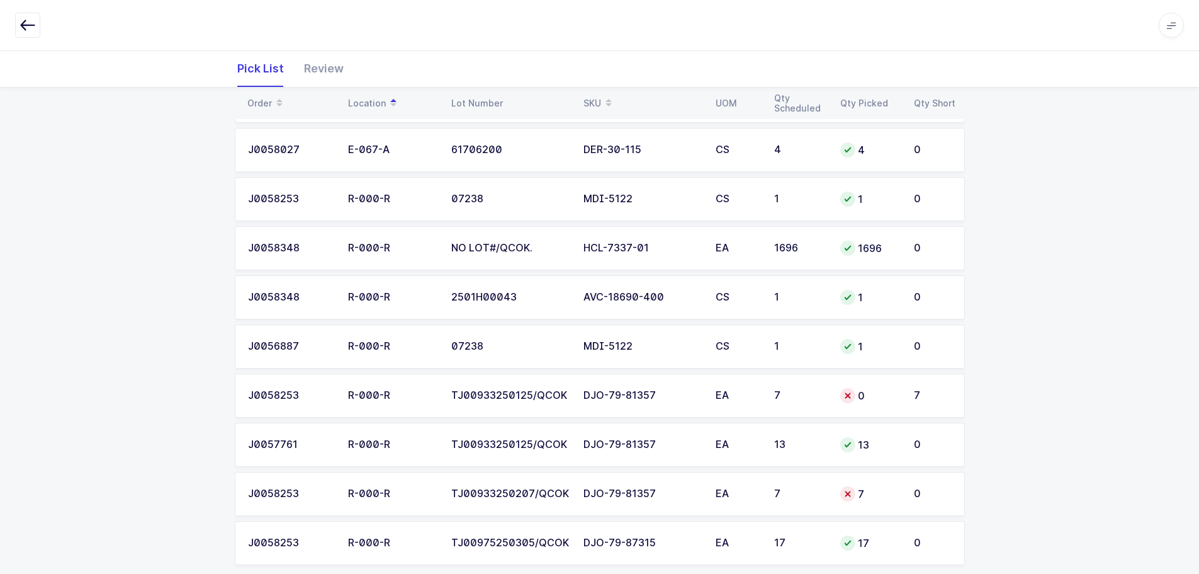
click at [870, 385] on td "0" at bounding box center [870, 395] width 74 height 44
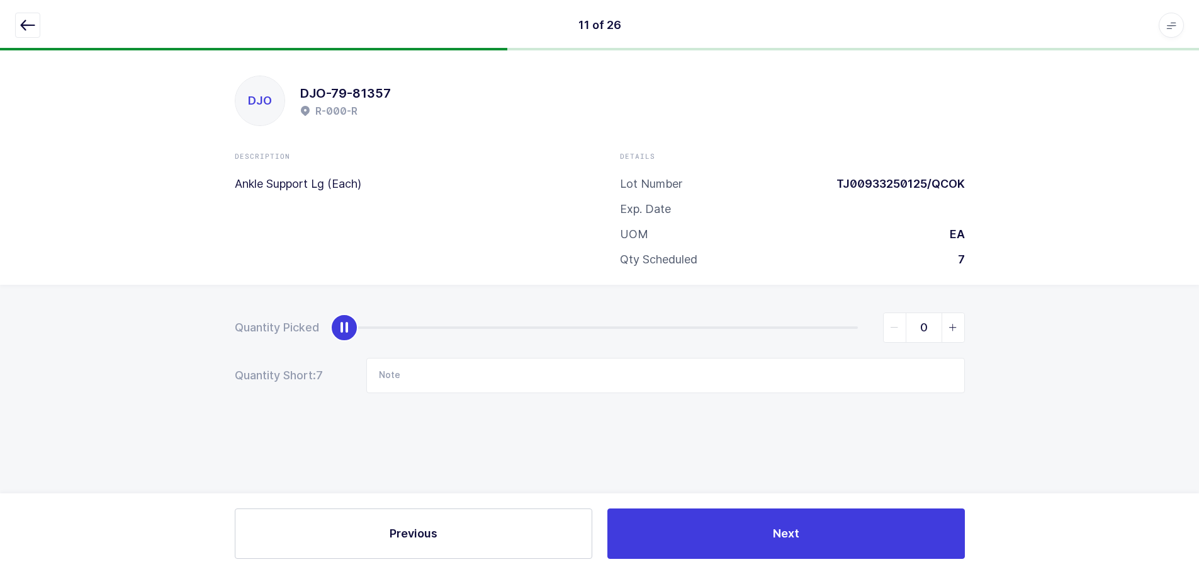
scroll to position [0, 0]
type input "7"
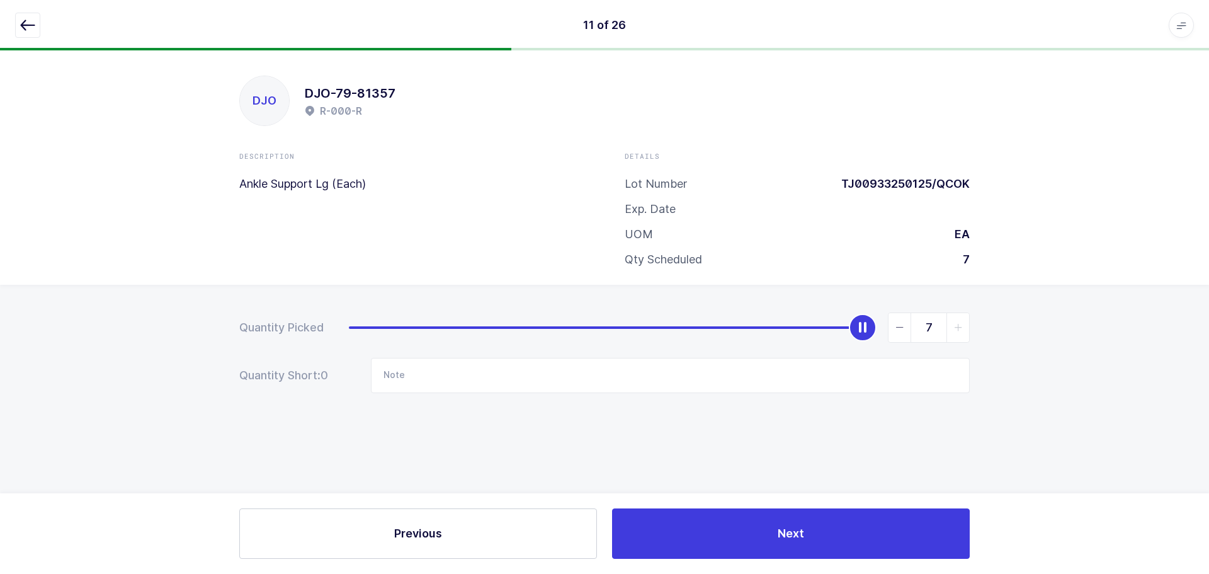
drag, startPoint x: 360, startPoint y: 322, endPoint x: 1000, endPoint y: 327, distance: 641.0
click at [1000, 327] on div "Quantity Picked 7 Quantity Short: 0 Note" at bounding box center [604, 397] width 1209 height 224
click at [30, 23] on icon "button" at bounding box center [27, 25] width 15 height 15
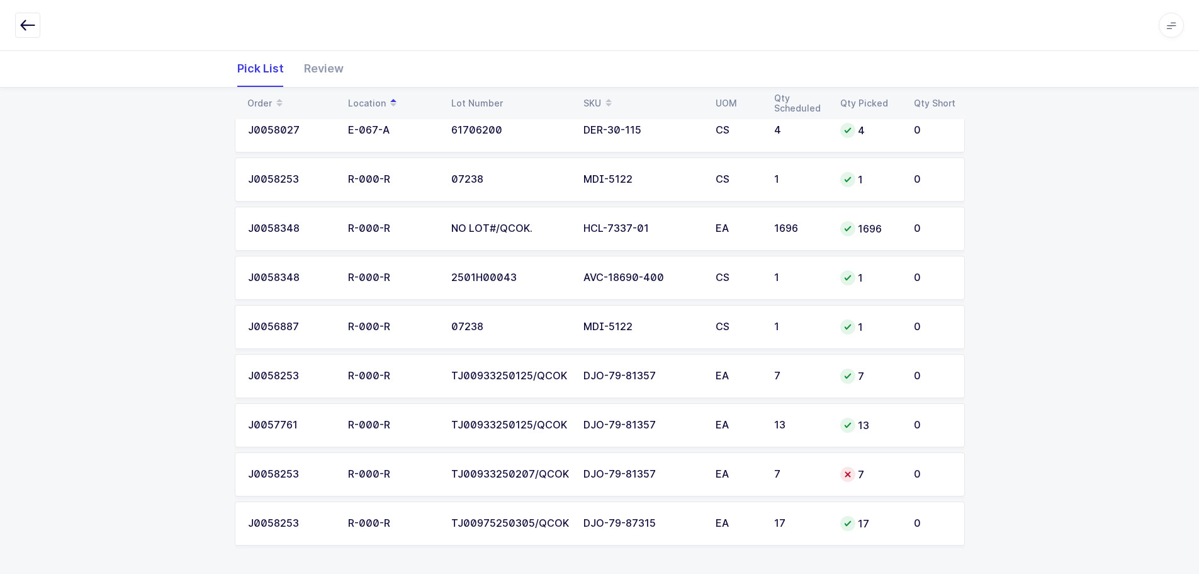
scroll to position [1029, 0]
click at [866, 472] on div "7" at bounding box center [870, 472] width 59 height 15
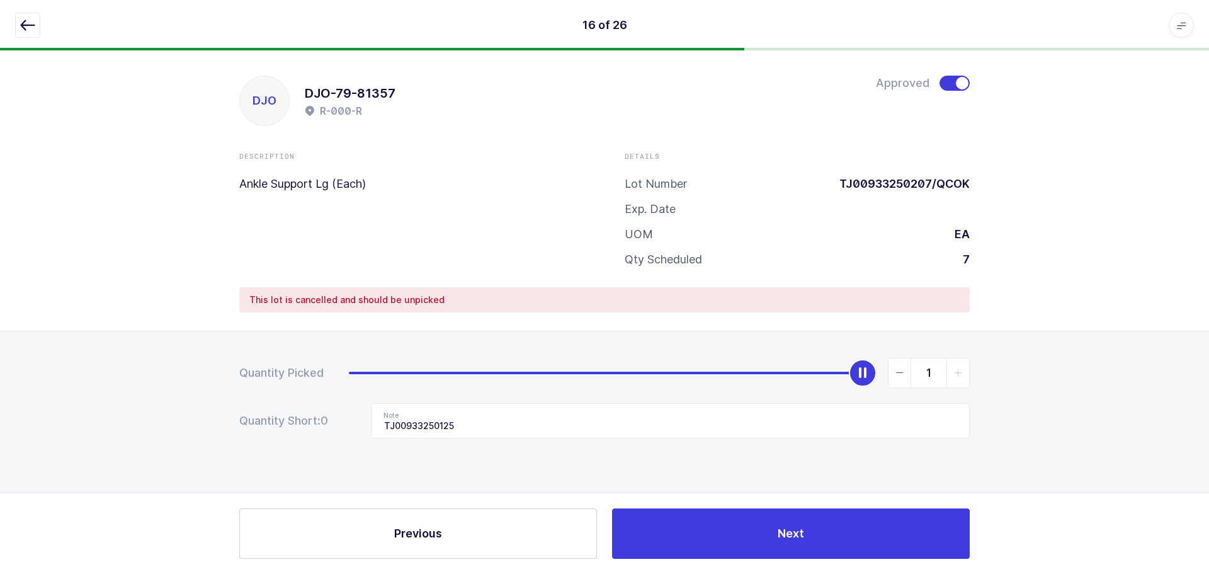
type input "0"
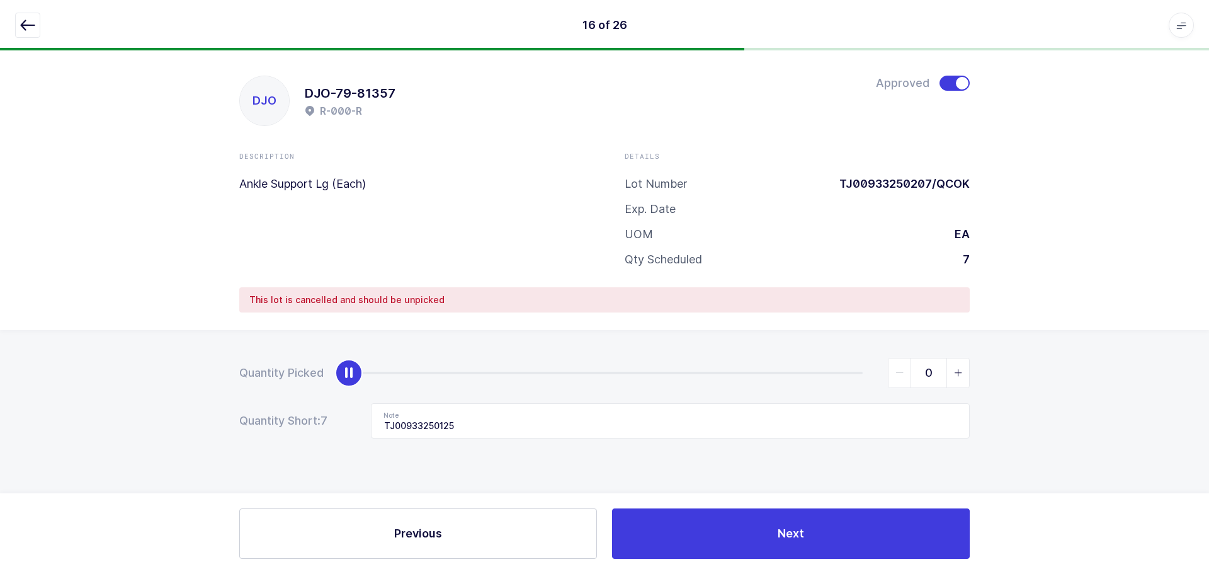
drag, startPoint x: 861, startPoint y: 371, endPoint x: 42, endPoint y: 350, distance: 819.4
click at [42, 350] on div "Quantity Picked 0 Quantity Short: 7 Note TJ00933250125" at bounding box center [604, 442] width 1209 height 224
drag, startPoint x: 514, startPoint y: 421, endPoint x: 219, endPoint y: 431, distance: 295.4
click at [219, 431] on div "Quantity Picked 0 Quantity Short: 7 Note TJ00933250125" at bounding box center [604, 442] width 1209 height 224
click at [33, 27] on button "button" at bounding box center [27, 25] width 25 height 25
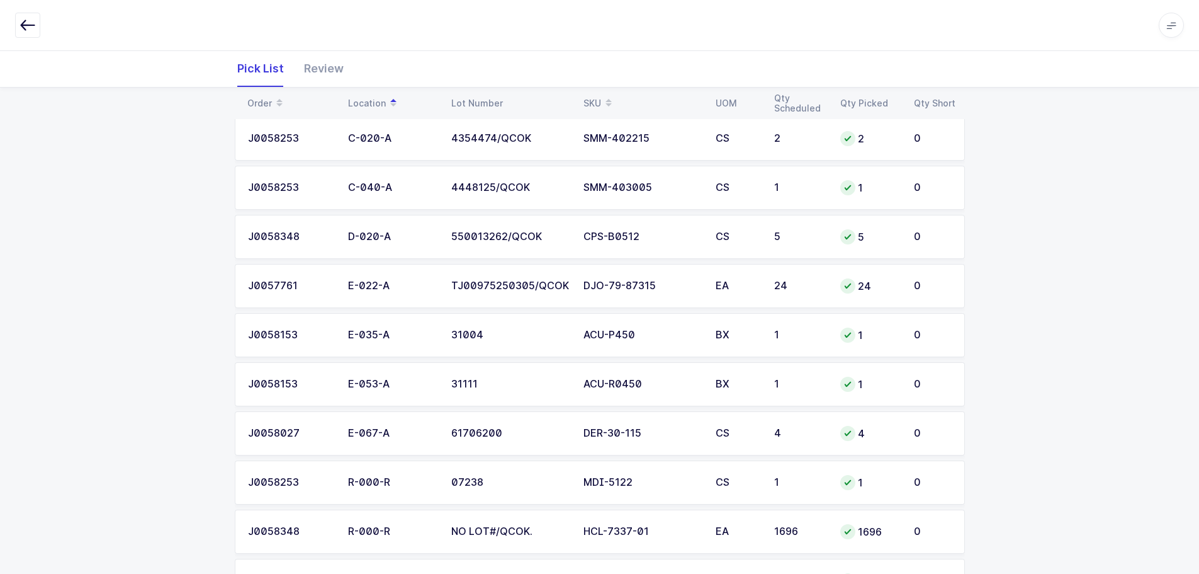
scroll to position [1029, 0]
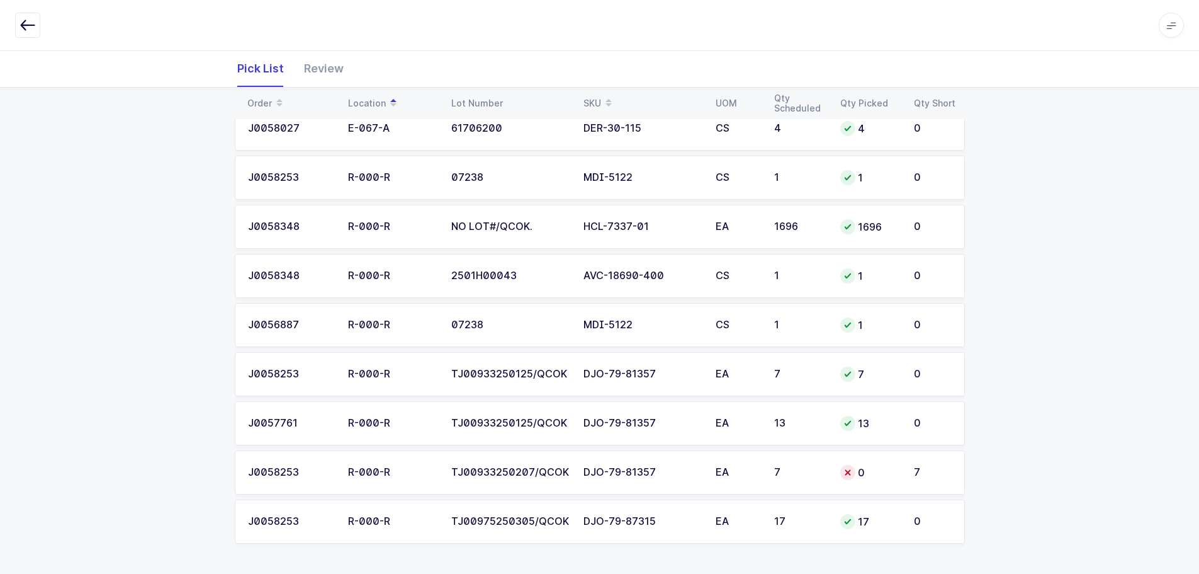
click at [774, 463] on td "7" at bounding box center [800, 472] width 66 height 44
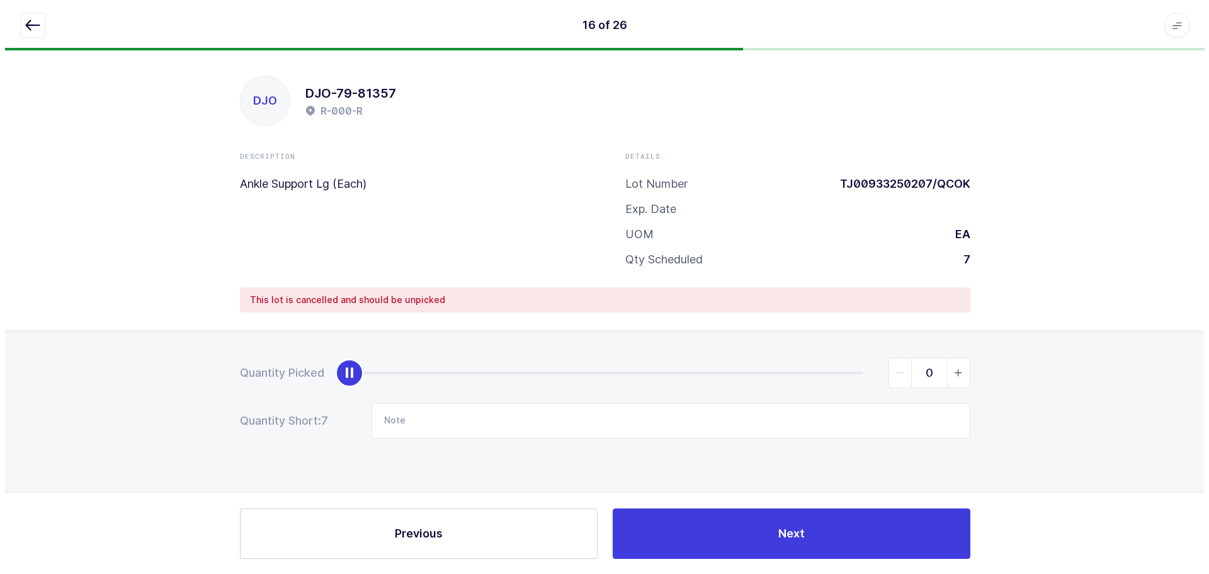
scroll to position [0, 0]
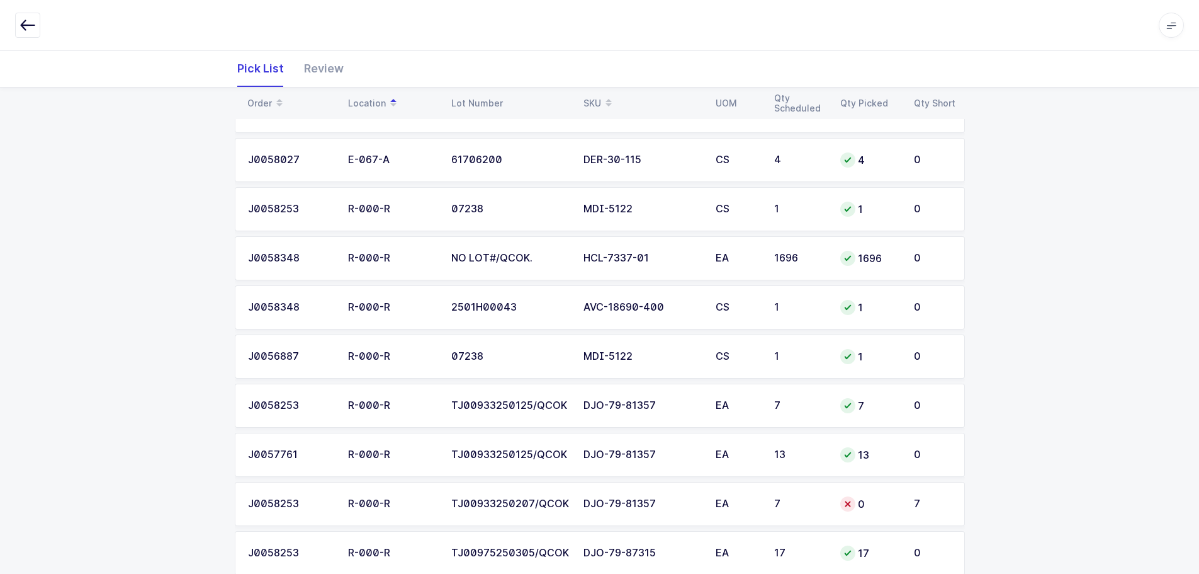
scroll to position [1029, 0]
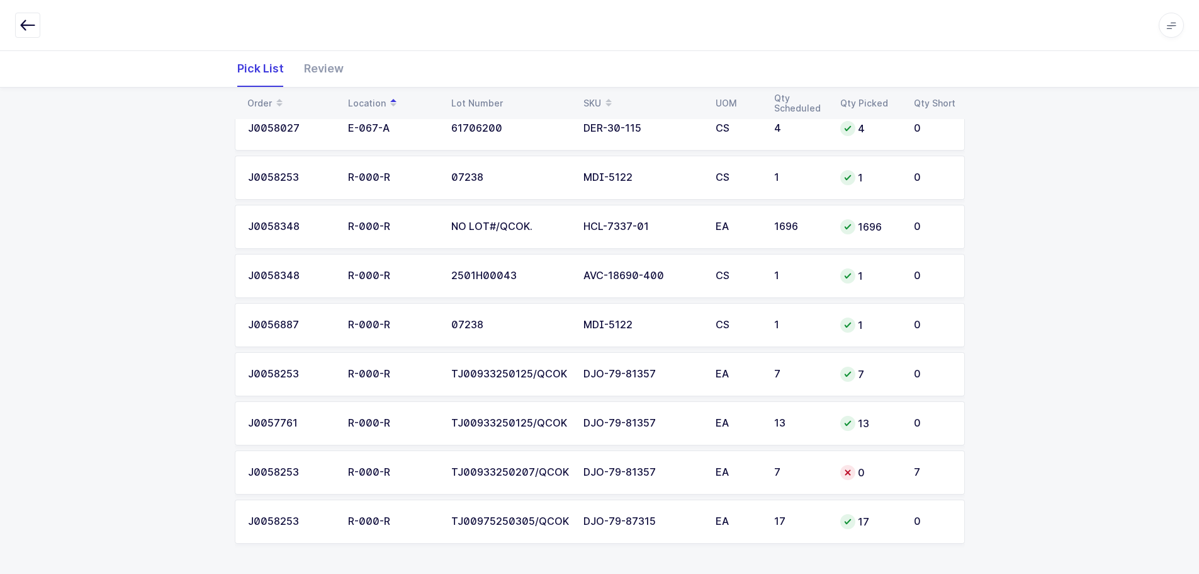
click at [606, 470] on div "DJO-79-81357" at bounding box center [642, 472] width 117 height 11
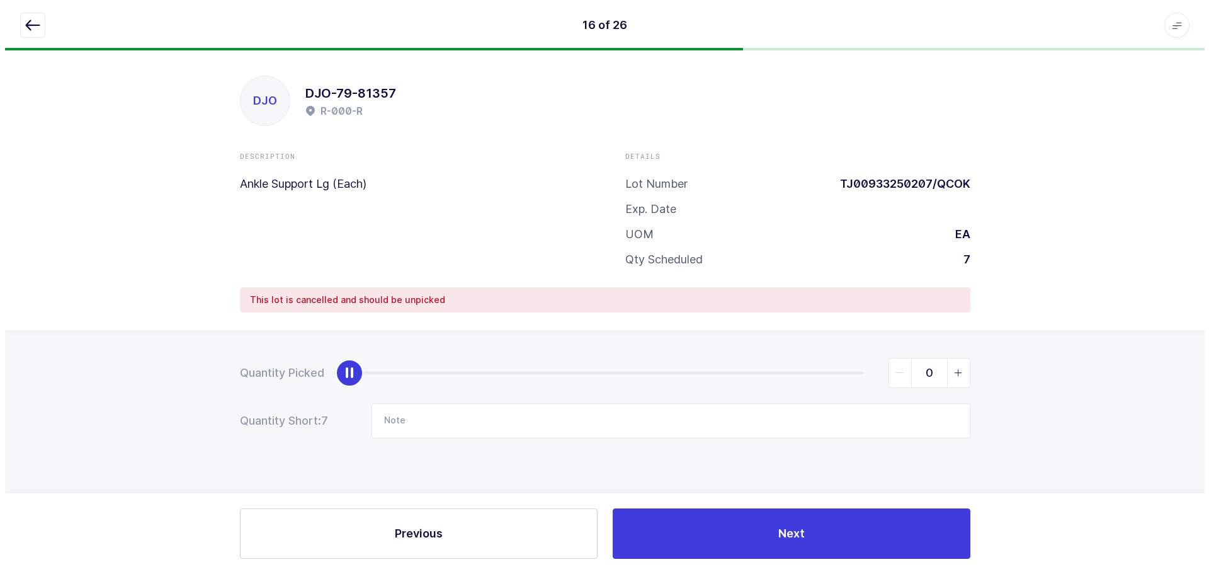
scroll to position [0, 0]
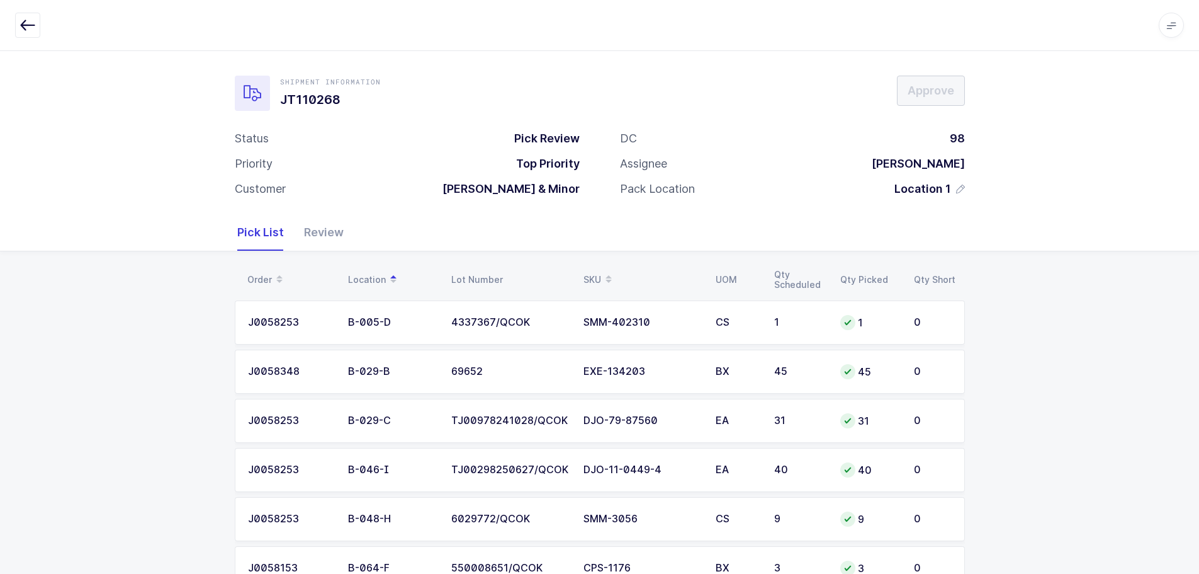
click at [327, 226] on div "Review" at bounding box center [319, 232] width 50 height 37
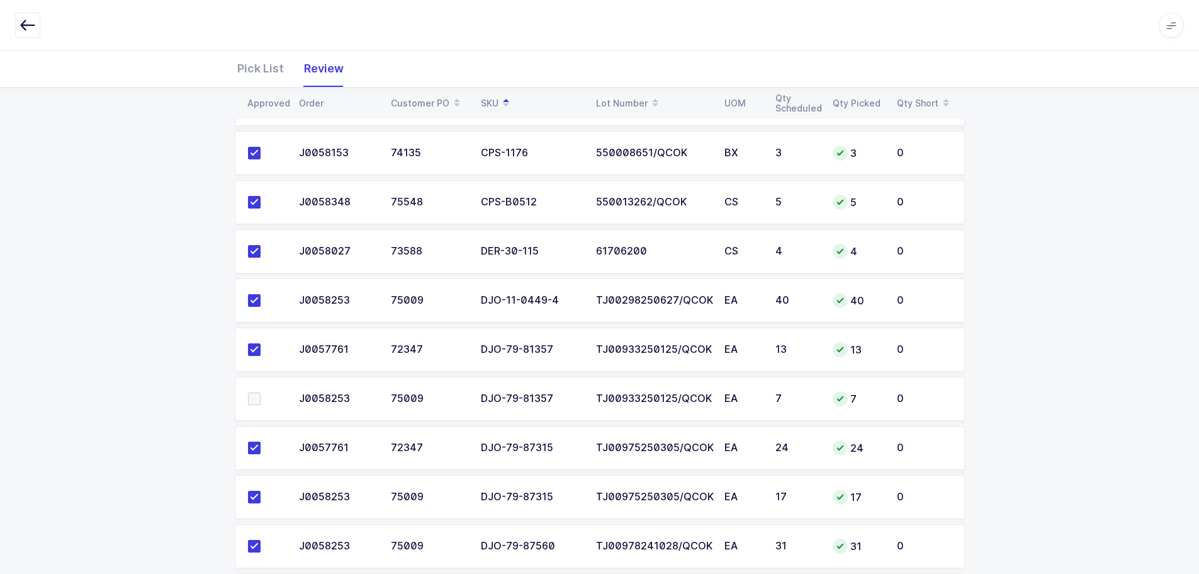
scroll to position [378, 0]
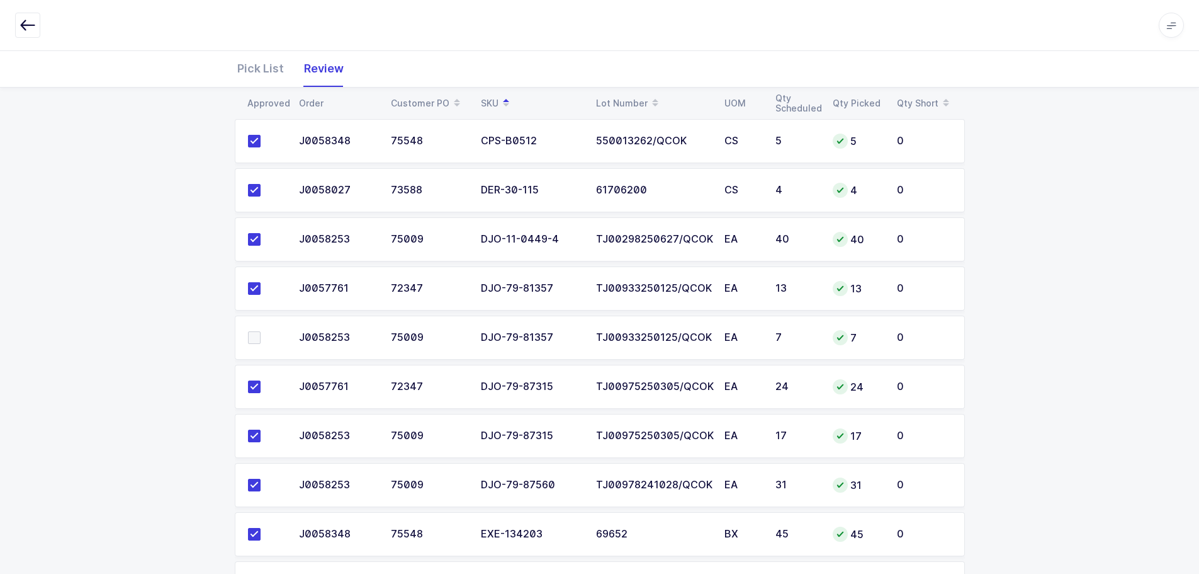
click at [254, 333] on span at bounding box center [254, 337] width 13 height 13
click at [261, 331] on input "checkbox" at bounding box center [261, 331] width 0 height 0
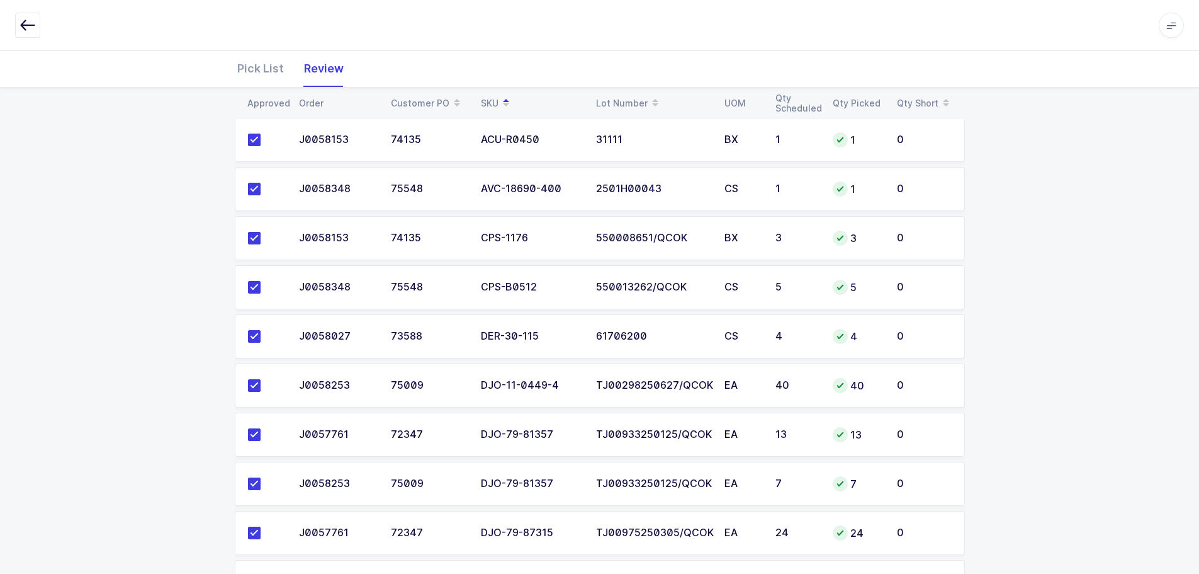
scroll to position [0, 0]
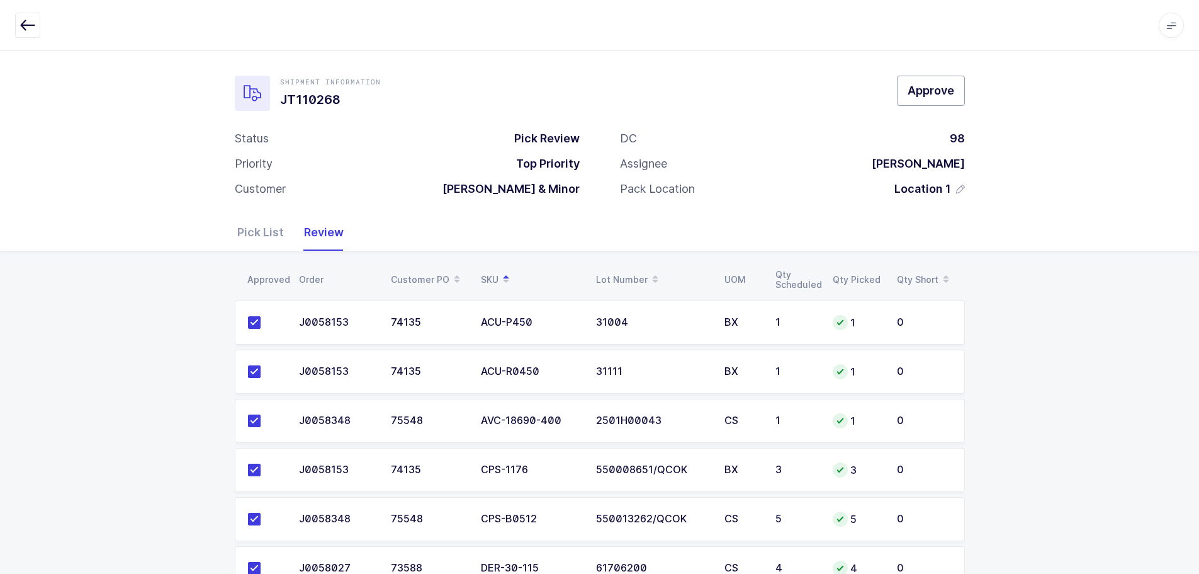
click at [939, 89] on span "Approve" at bounding box center [931, 90] width 47 height 16
